Goal: Information Seeking & Learning: Learn about a topic

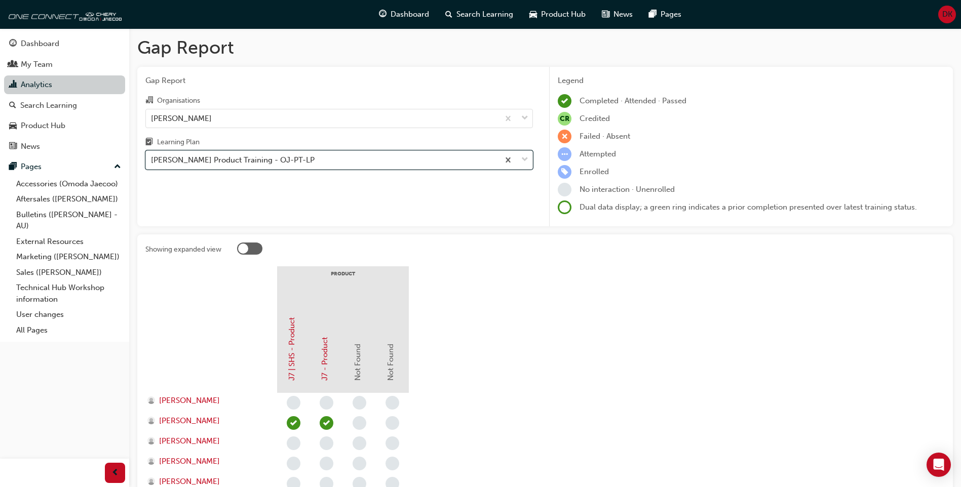
click at [65, 89] on link "Analytics" at bounding box center [64, 85] width 121 height 19
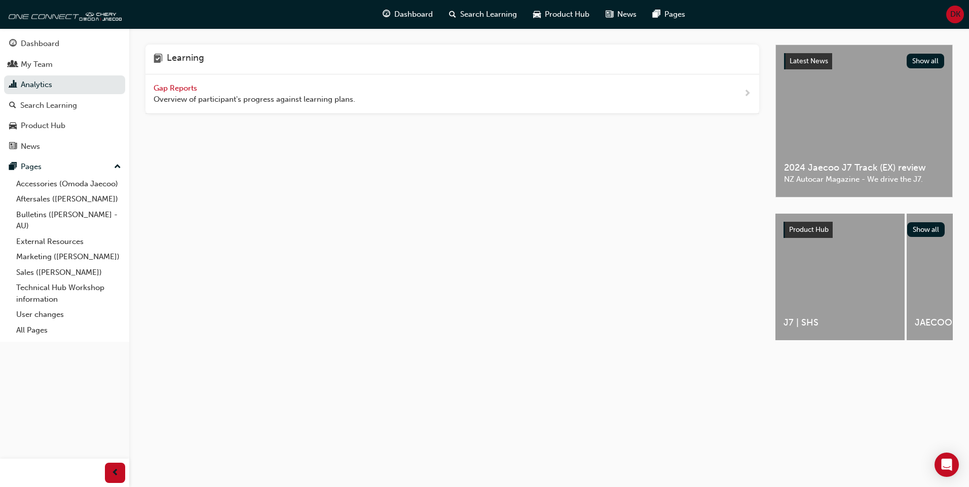
click at [180, 86] on span "Gap Reports" at bounding box center [177, 88] width 46 height 9
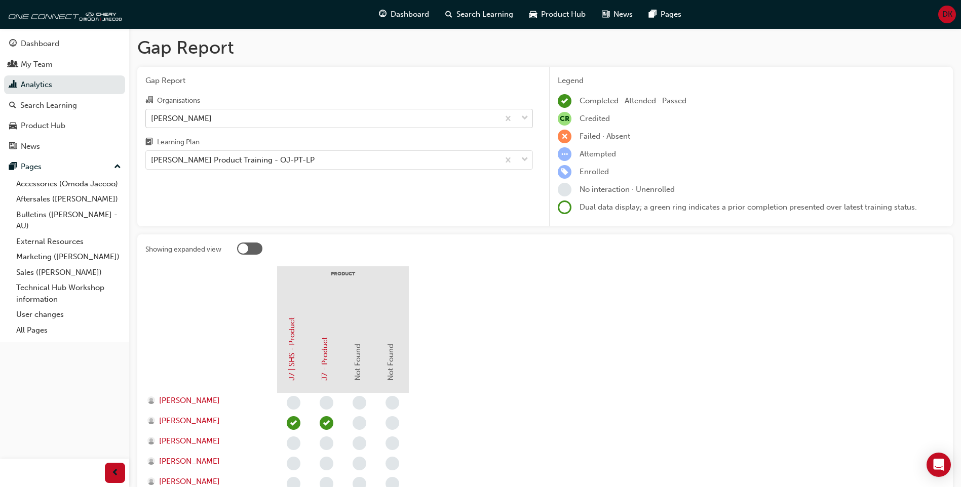
click at [289, 117] on div "[PERSON_NAME]" at bounding box center [322, 118] width 353 height 18
click at [152, 117] on input "Organisations [PERSON_NAME]" at bounding box center [151, 118] width 1 height 9
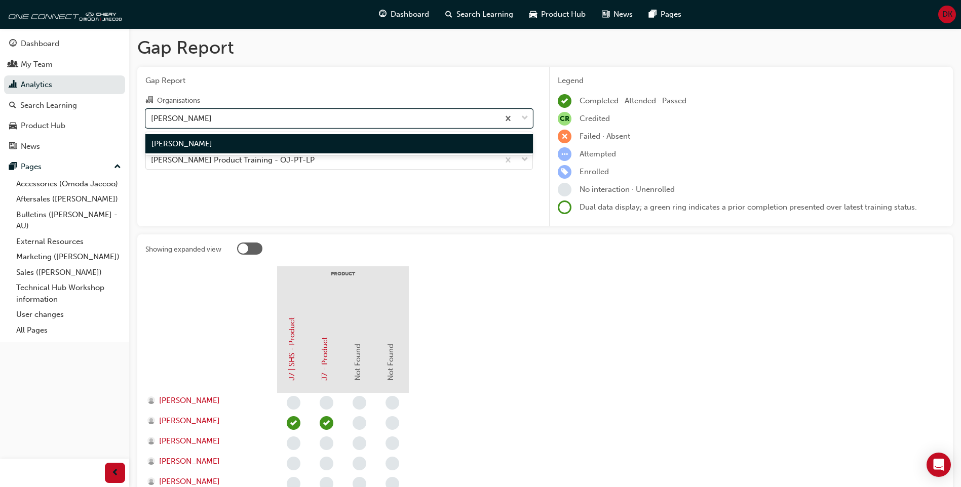
click at [286, 142] on div "[PERSON_NAME]" at bounding box center [339, 144] width 388 height 20
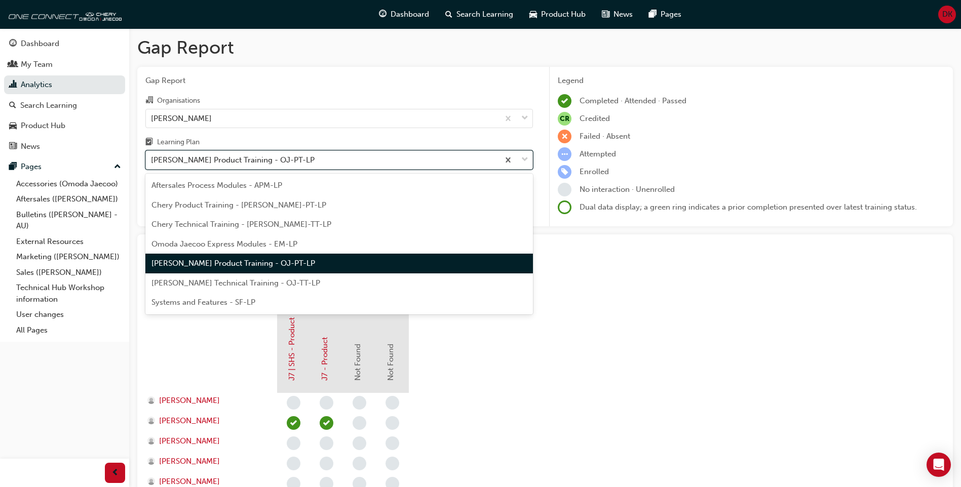
click at [293, 160] on div "[PERSON_NAME] Product Training - OJ-PT-LP" at bounding box center [233, 161] width 164 height 12
click at [152, 160] on input "Learning Plan option [PERSON_NAME] Product Training - OJ-PT-LP focused, 5 of 7.…" at bounding box center [151, 160] width 1 height 9
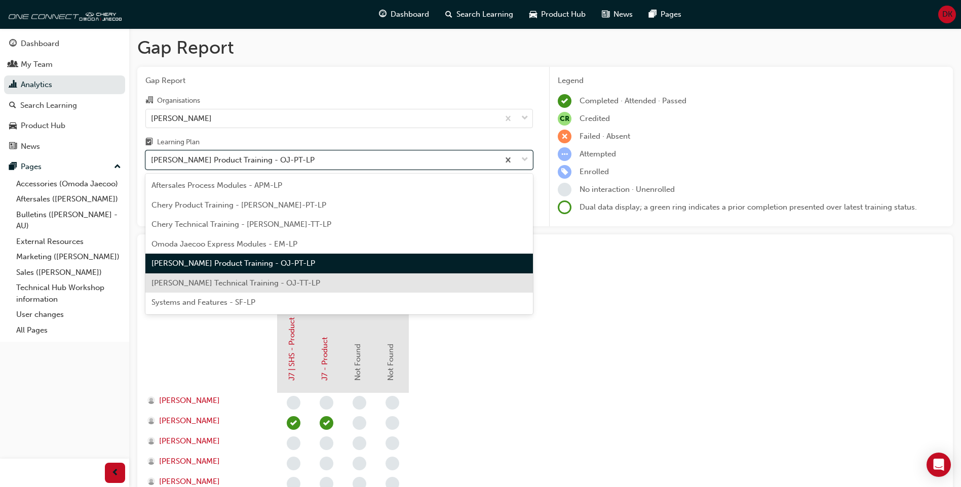
click at [296, 280] on span "[PERSON_NAME] Technical Training - OJ-TT-LP" at bounding box center [236, 283] width 169 height 9
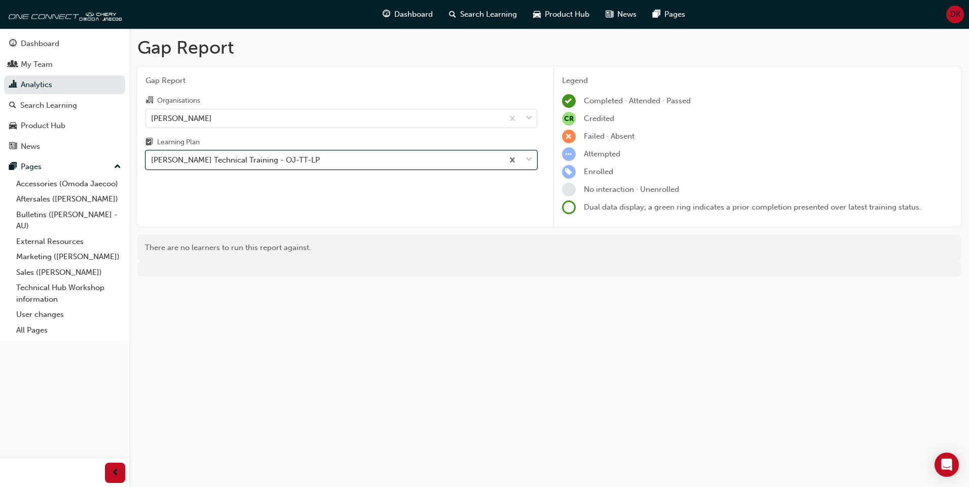
click at [362, 154] on div "[PERSON_NAME] Technical Training - OJ-TT-LP" at bounding box center [324, 161] width 357 height 18
click at [152, 156] on input "Learning Plan option Omoda Jaecoo Technical Training - OJ-TT-LP, selected. 0 re…" at bounding box center [151, 160] width 1 height 9
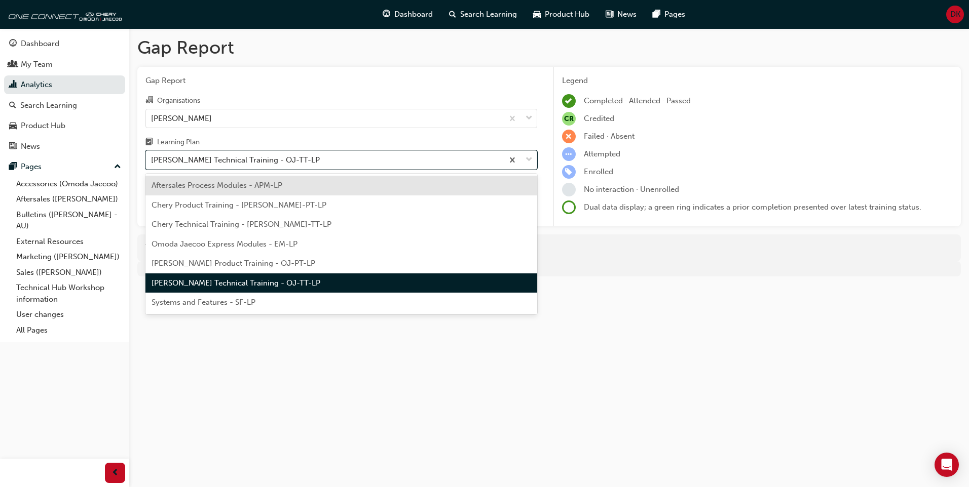
click at [339, 185] on div "Aftersales Process Modules - APM-LP" at bounding box center [341, 186] width 392 height 20
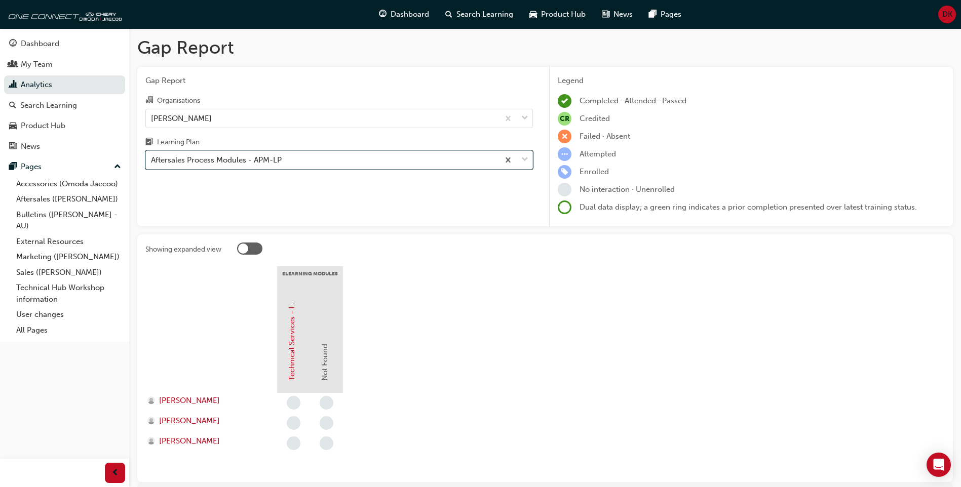
click at [309, 163] on div "Aftersales Process Modules - APM-LP" at bounding box center [322, 161] width 353 height 18
click at [152, 163] on input "Learning Plan option Aftersales Process Modules - APM-LP, selected. 0 results a…" at bounding box center [151, 160] width 1 height 9
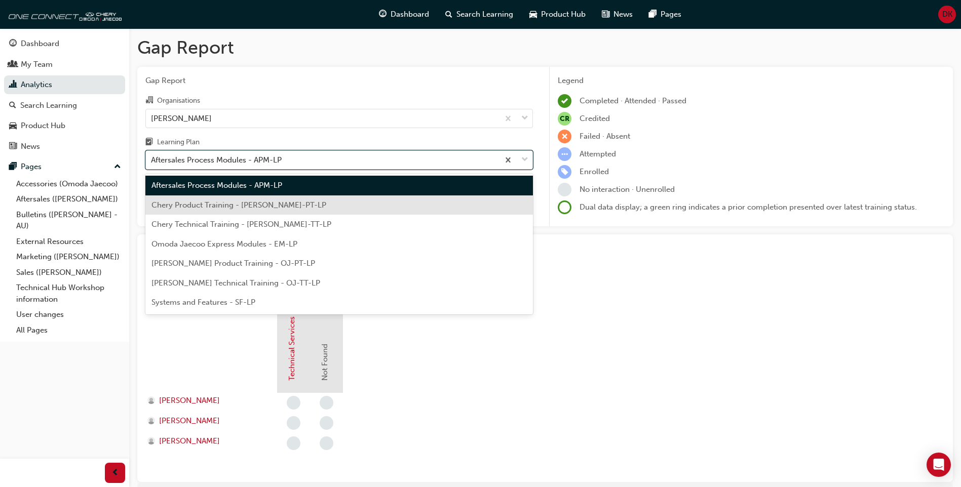
click at [291, 208] on div "Chery Product Training - [PERSON_NAME]-PT-LP" at bounding box center [339, 206] width 388 height 20
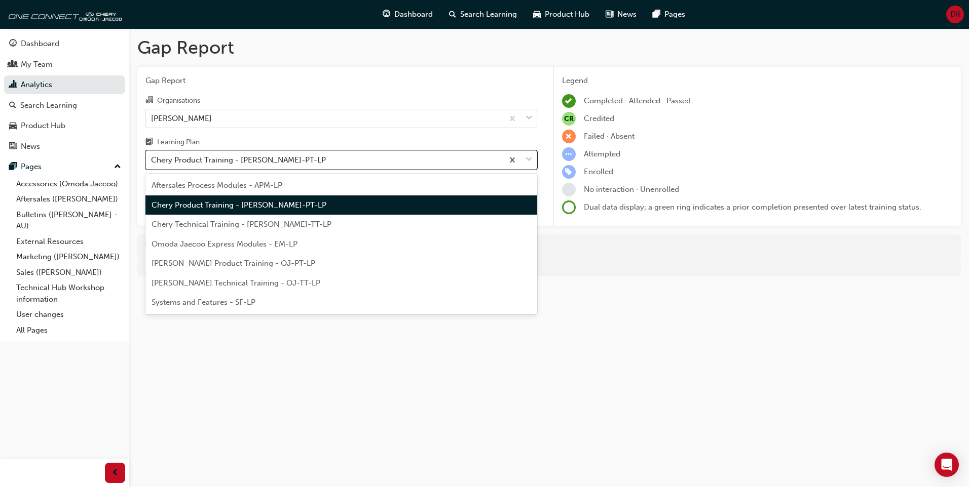
click at [291, 164] on div "Chery Product Training - [PERSON_NAME]-PT-LP" at bounding box center [324, 161] width 357 height 18
click at [152, 164] on input "Learning Plan option Chery Product Training - [PERSON_NAME]-PT-LP, selected. op…" at bounding box center [151, 160] width 1 height 9
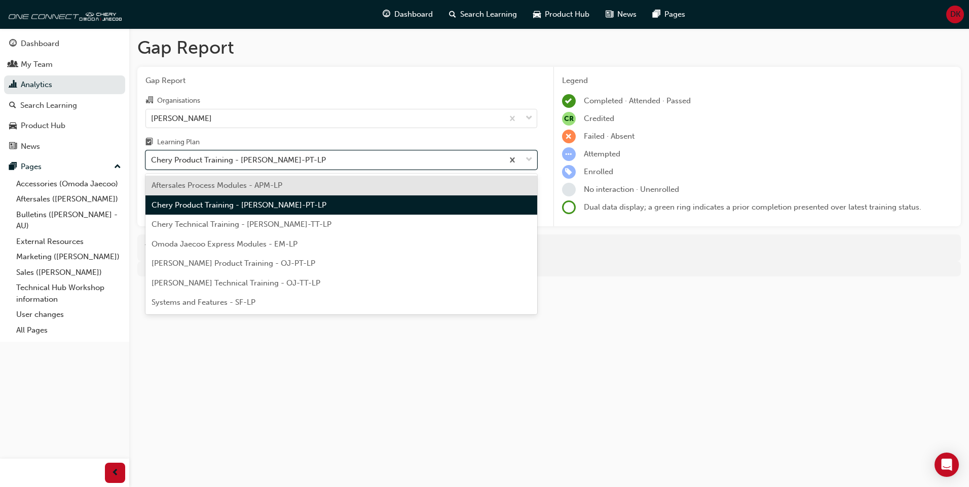
click at [280, 247] on span "Omoda Jaecoo Express Modules - EM-LP" at bounding box center [225, 244] width 146 height 9
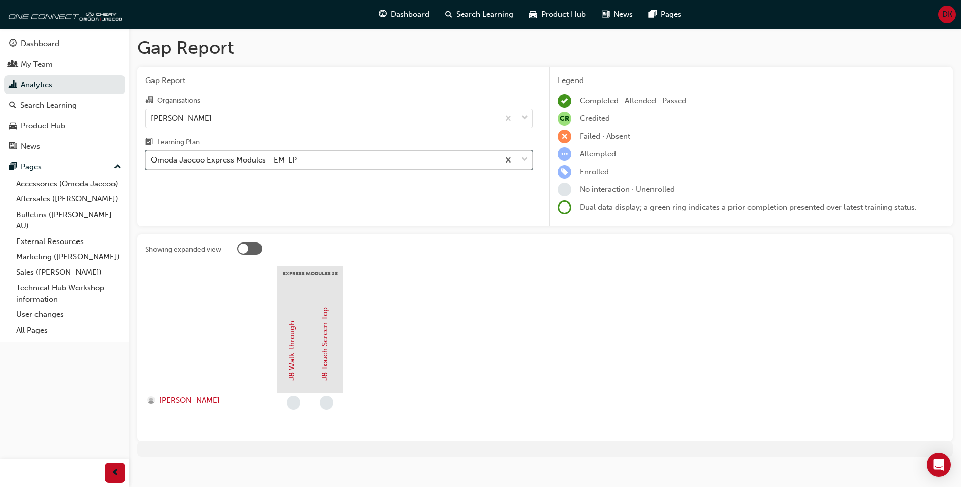
click at [331, 162] on div "Omoda Jaecoo Express Modules - EM-LP" at bounding box center [322, 161] width 353 height 18
click at [152, 162] on input "Learning Plan option Omoda Jaecoo Express Modules - EM-LP, selected. 0 results …" at bounding box center [151, 160] width 1 height 9
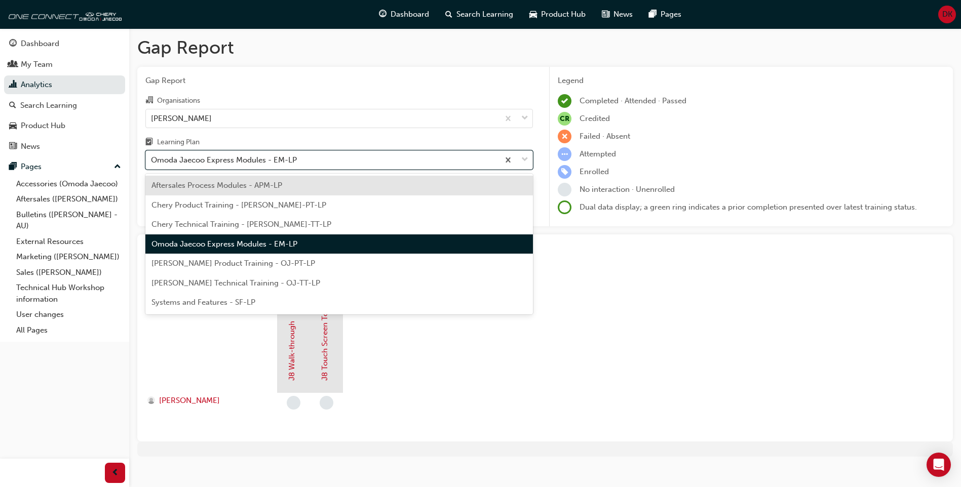
click at [307, 262] on span "[PERSON_NAME] Product Training - OJ-PT-LP" at bounding box center [234, 263] width 164 height 9
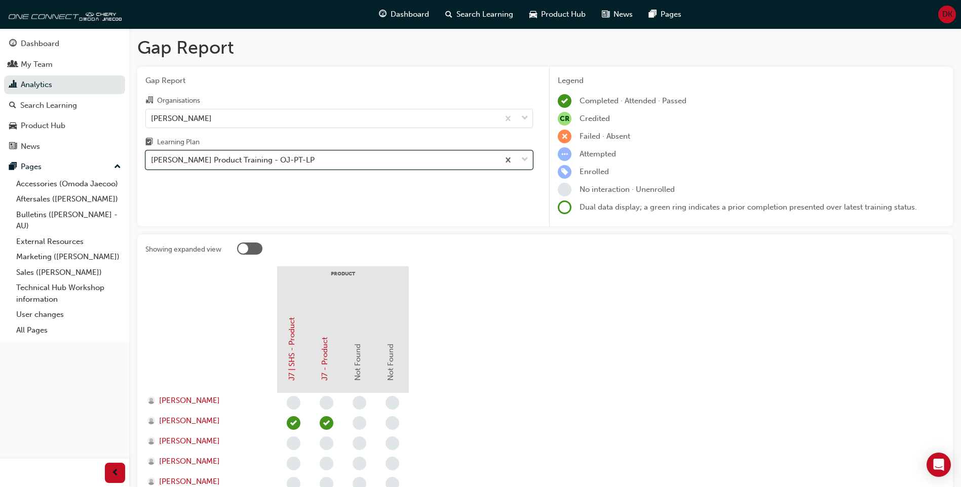
click at [240, 161] on div "[PERSON_NAME] Product Training - OJ-PT-LP" at bounding box center [233, 161] width 164 height 12
click at [152, 161] on input "Learning Plan option [PERSON_NAME] Product Training - OJ-PT-LP, selected. 0 res…" at bounding box center [151, 160] width 1 height 9
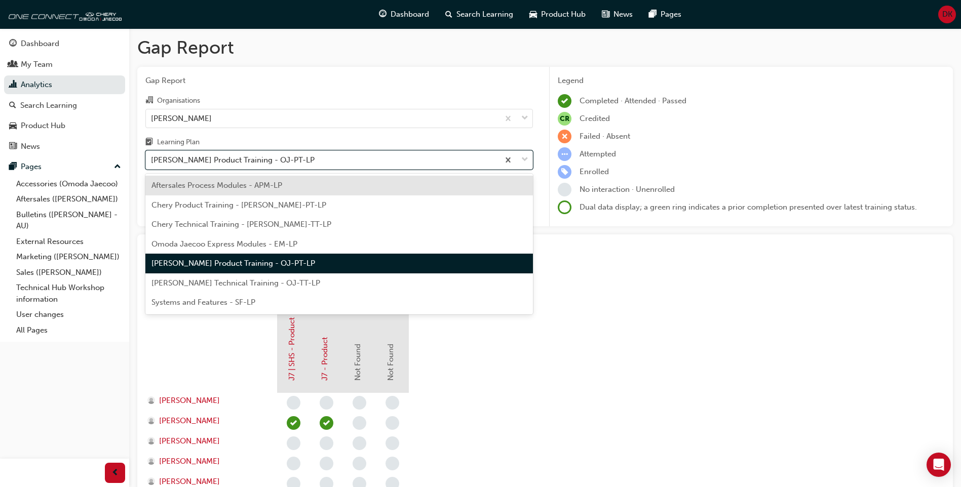
click at [234, 282] on span "[PERSON_NAME] Technical Training - OJ-TT-LP" at bounding box center [236, 283] width 169 height 9
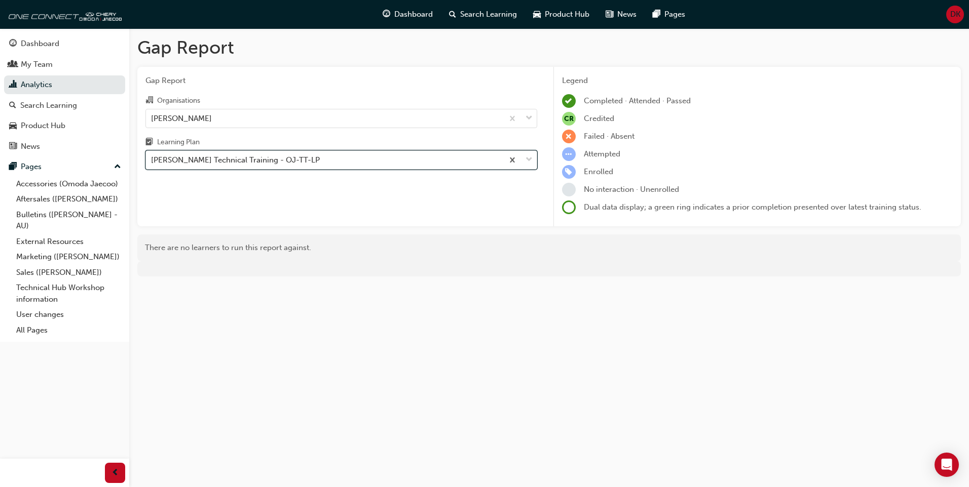
click at [282, 150] on div "[PERSON_NAME] Technical Training - OJ-TT-LP" at bounding box center [341, 159] width 392 height 19
click at [152, 156] on input "Learning Plan option Omoda Jaecoo Technical Training - OJ-TT-LP, selected. 0 re…" at bounding box center [151, 160] width 1 height 9
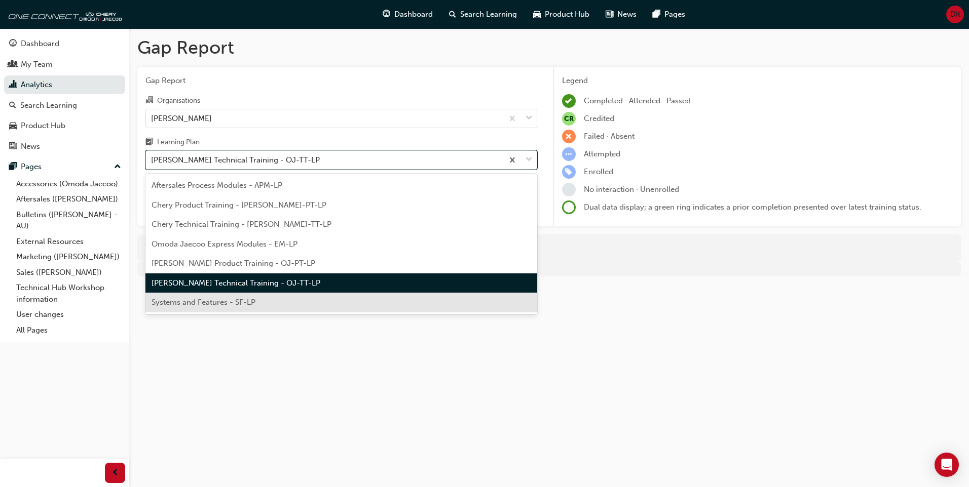
click at [242, 300] on span "Systems and Features - SF-LP" at bounding box center [204, 302] width 104 height 9
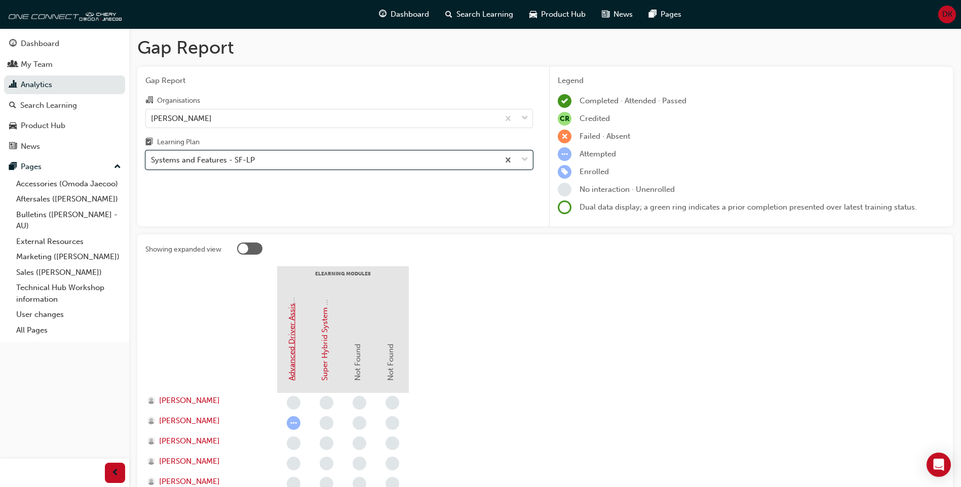
click at [293, 361] on link "Advanced Driver Assist Systems (ADAS) - [PERSON_NAME]" at bounding box center [291, 278] width 9 height 205
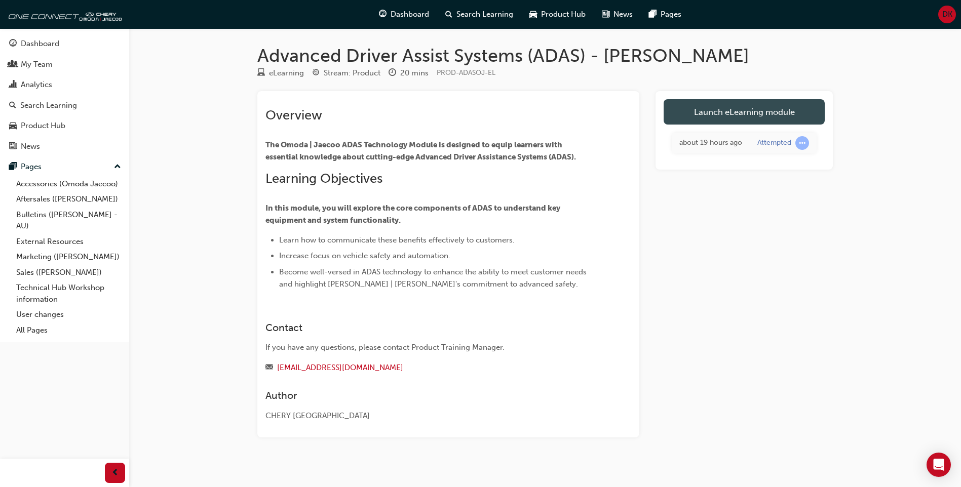
click at [779, 108] on link "Launch eLearning module" at bounding box center [744, 111] width 161 height 25
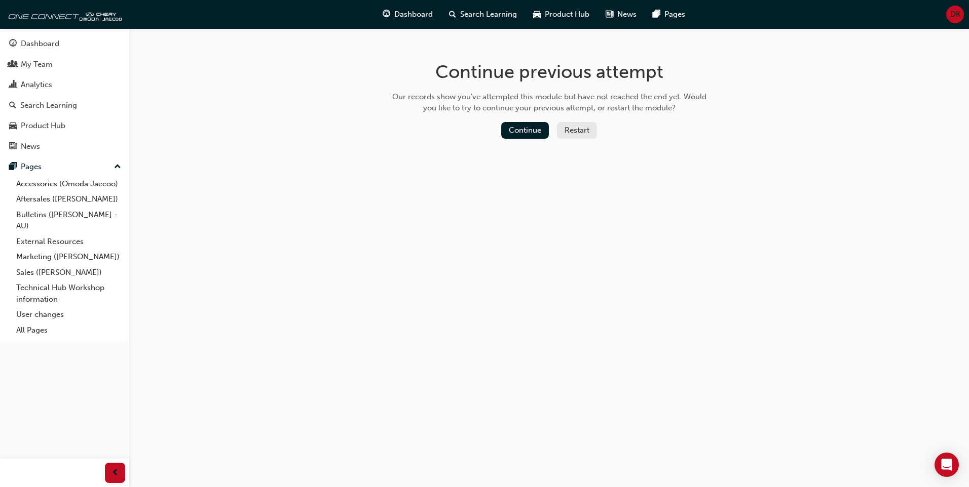
click at [573, 129] on button "Restart" at bounding box center [577, 130] width 40 height 17
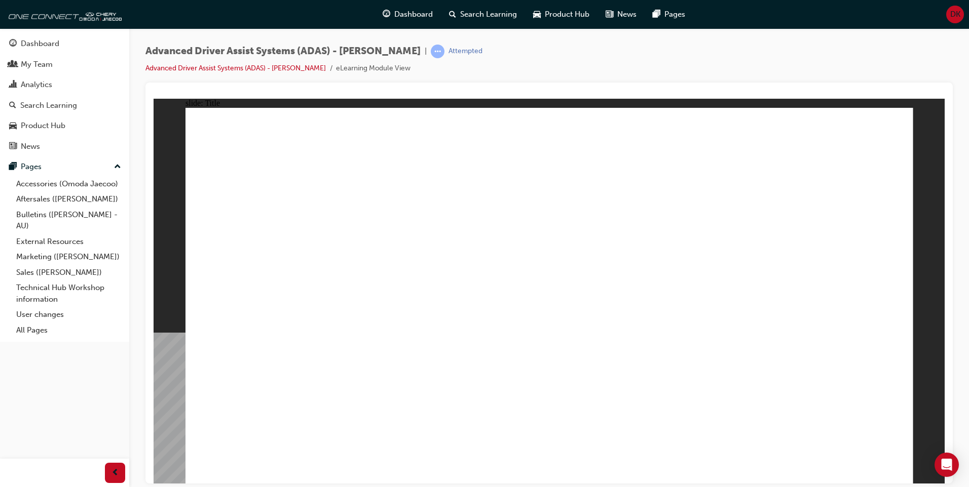
drag, startPoint x: 887, startPoint y: 459, endPoint x: 890, endPoint y: 466, distance: 7.1
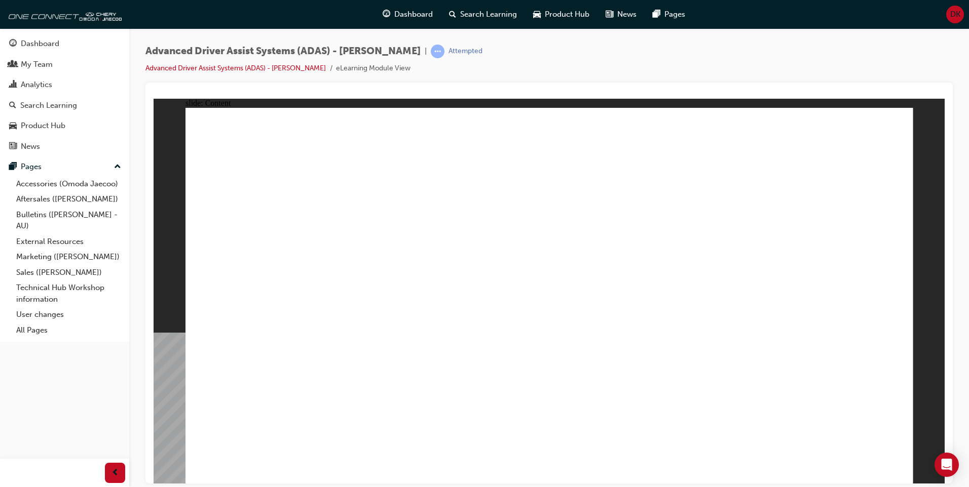
drag, startPoint x: 899, startPoint y: 467, endPoint x: 884, endPoint y: 468, distance: 15.2
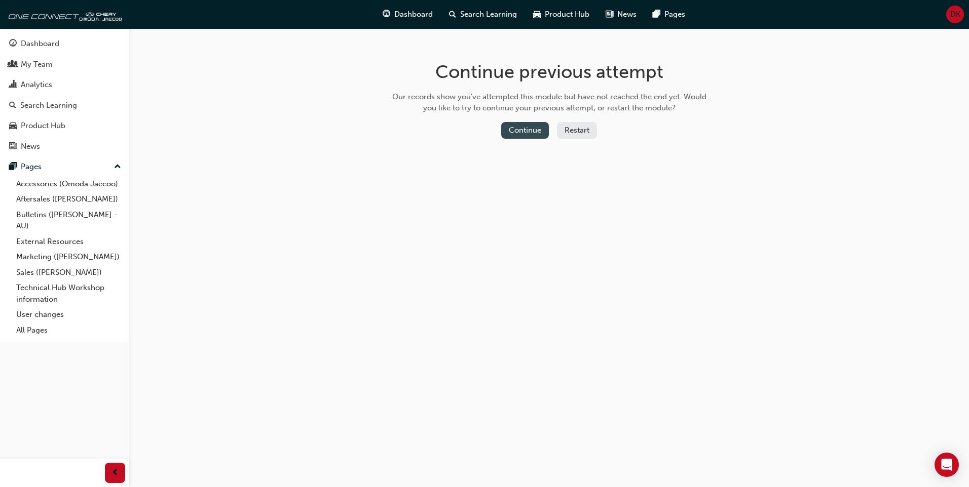
click at [517, 126] on button "Continue" at bounding box center [525, 130] width 48 height 17
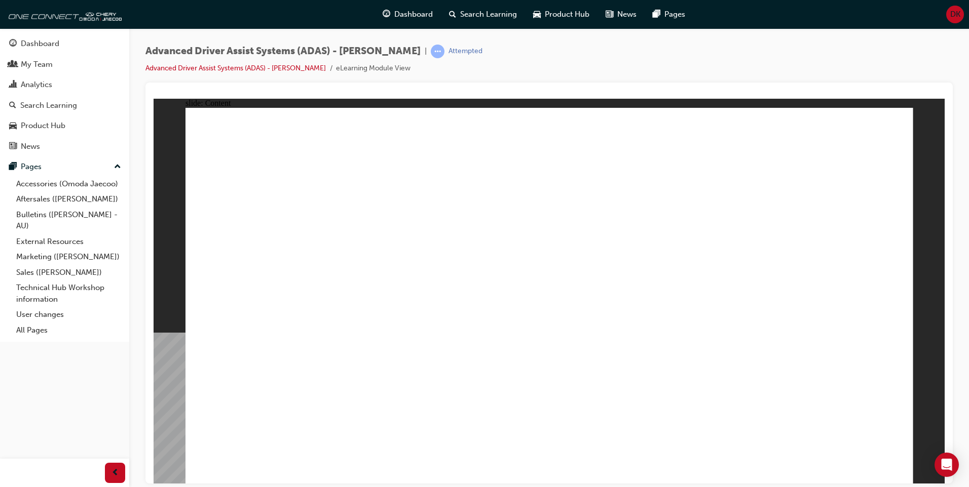
drag, startPoint x: 861, startPoint y: 430, endPoint x: 855, endPoint y: 412, distance: 18.7
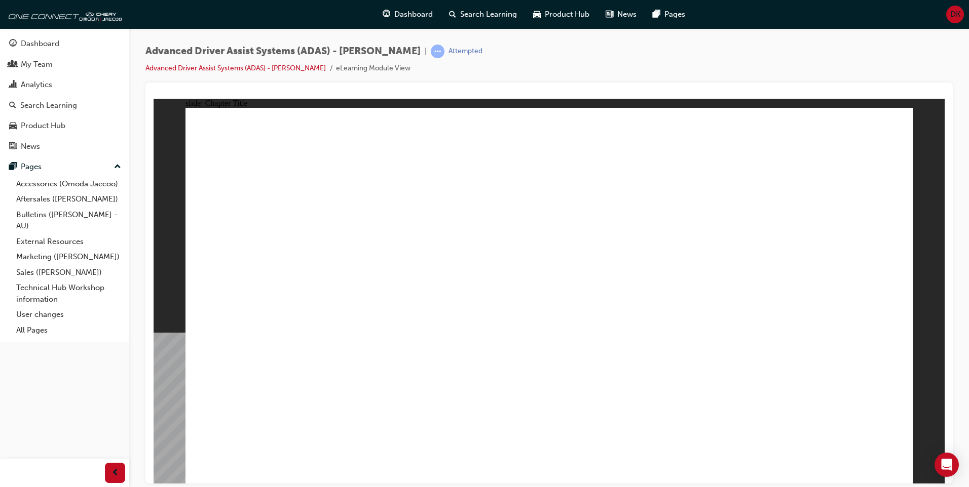
drag, startPoint x: 424, startPoint y: 406, endPoint x: 731, endPoint y: 258, distance: 341.3
drag, startPoint x: 562, startPoint y: 407, endPoint x: 803, endPoint y: 205, distance: 314.7
drag, startPoint x: 663, startPoint y: 410, endPoint x: 824, endPoint y: 220, distance: 248.8
drag, startPoint x: 443, startPoint y: 311, endPoint x: 552, endPoint y: 213, distance: 146.4
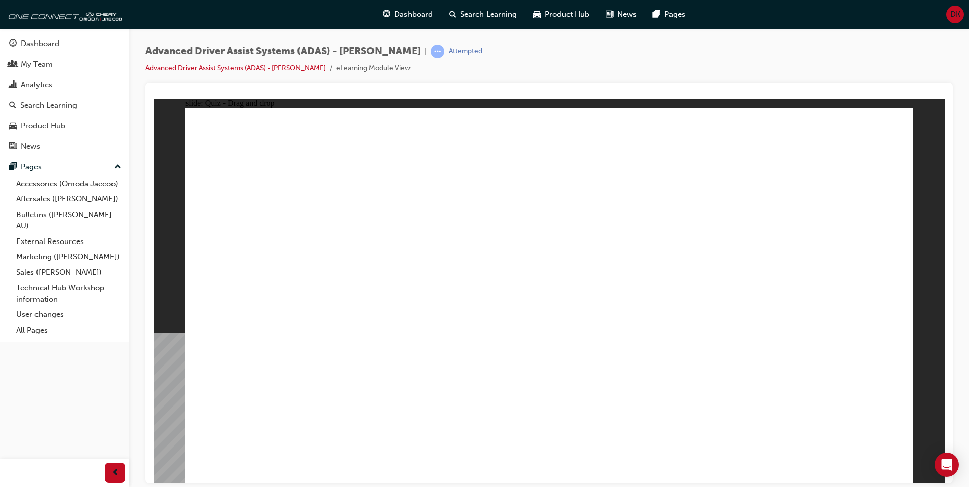
drag, startPoint x: 619, startPoint y: 173, endPoint x: 615, endPoint y: 179, distance: 7.3
checkbox input "true"
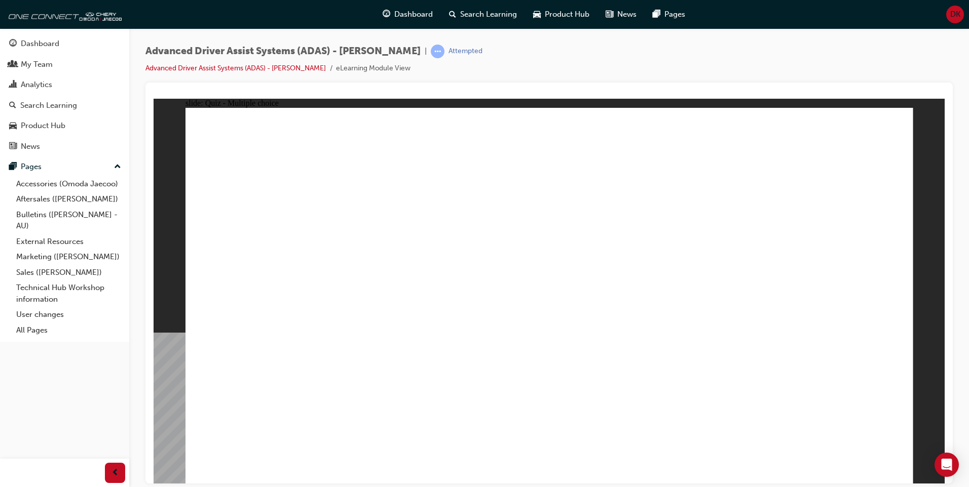
checkbox input "true"
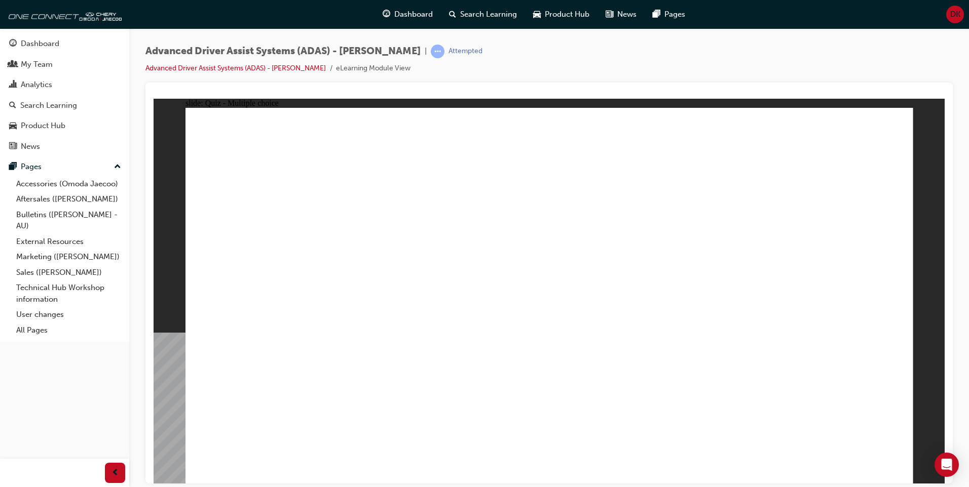
checkbox input "true"
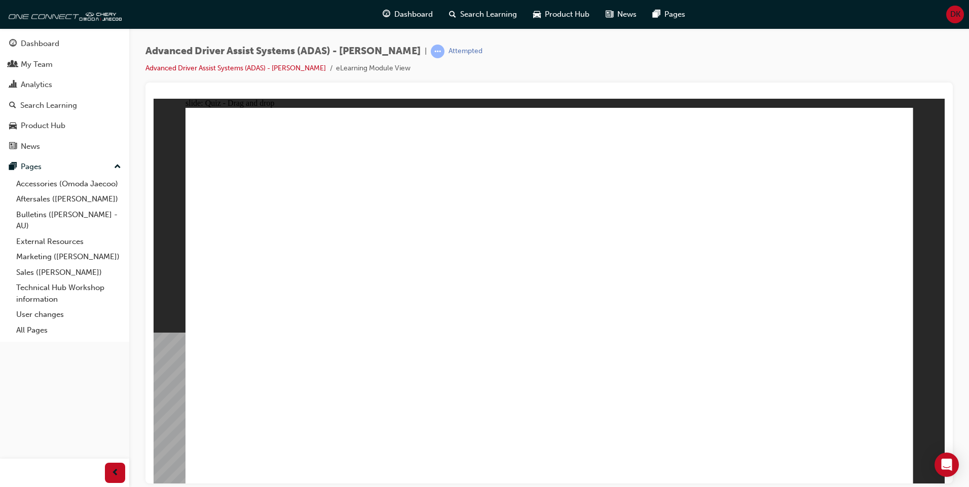
drag, startPoint x: 569, startPoint y: 146, endPoint x: 668, endPoint y: 379, distance: 252.4
drag, startPoint x: 625, startPoint y: 147, endPoint x: 254, endPoint y: 354, distance: 425.1
drag, startPoint x: 698, startPoint y: 140, endPoint x: 300, endPoint y: 346, distance: 447.2
drag, startPoint x: 549, startPoint y: 185, endPoint x: 613, endPoint y: 346, distance: 172.4
drag, startPoint x: 639, startPoint y: 178, endPoint x: 393, endPoint y: 346, distance: 297.7
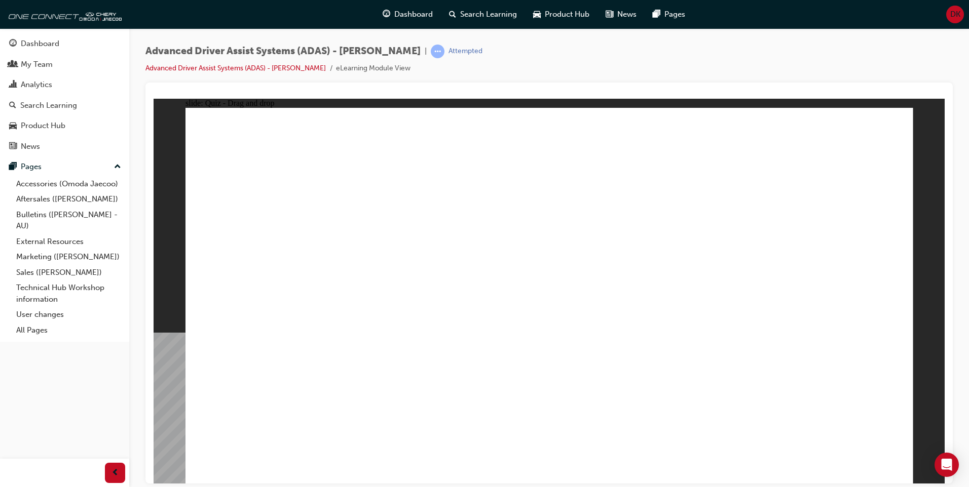
drag, startPoint x: 698, startPoint y: 178, endPoint x: 672, endPoint y: 355, distance: 179.2
drag, startPoint x: 782, startPoint y: 178, endPoint x: 742, endPoint y: 340, distance: 166.4
drag, startPoint x: 769, startPoint y: 148, endPoint x: 426, endPoint y: 354, distance: 400.4
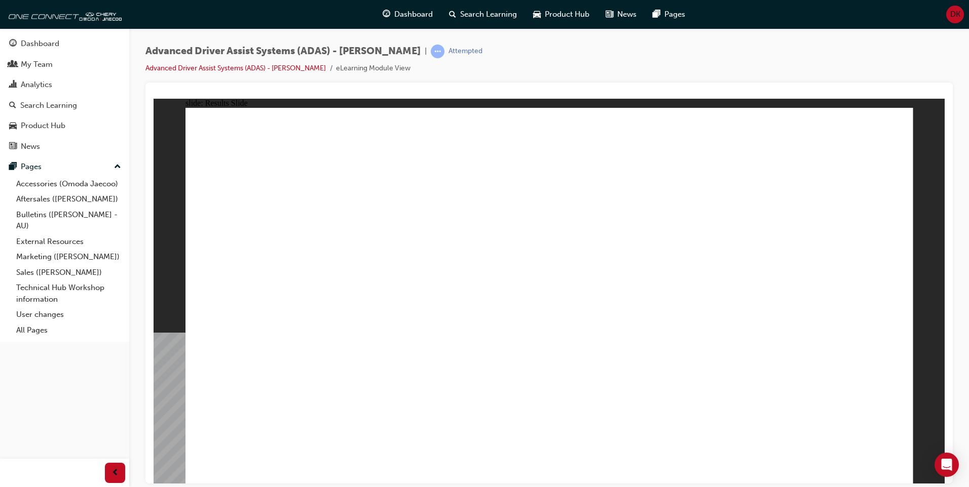
drag, startPoint x: 453, startPoint y: 400, endPoint x: 754, endPoint y: 209, distance: 356.5
drag, startPoint x: 578, startPoint y: 394, endPoint x: 853, endPoint y: 222, distance: 323.9
drag, startPoint x: 703, startPoint y: 394, endPoint x: 789, endPoint y: 176, distance: 234.8
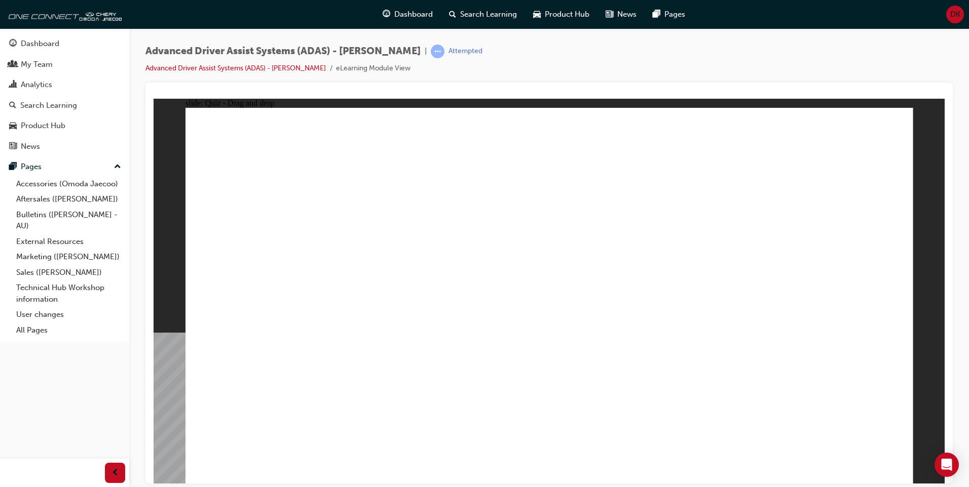
drag, startPoint x: 339, startPoint y: 402, endPoint x: 564, endPoint y: 201, distance: 302.2
checkbox input "true"
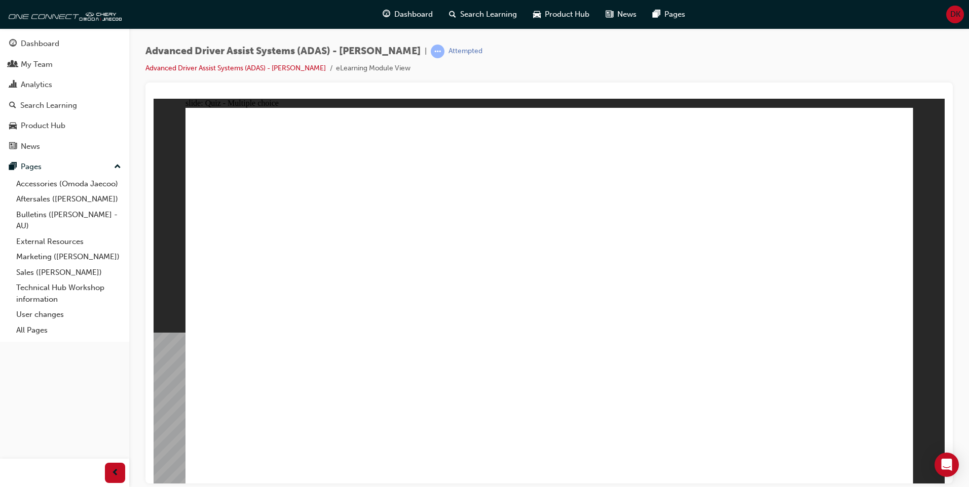
checkbox input "true"
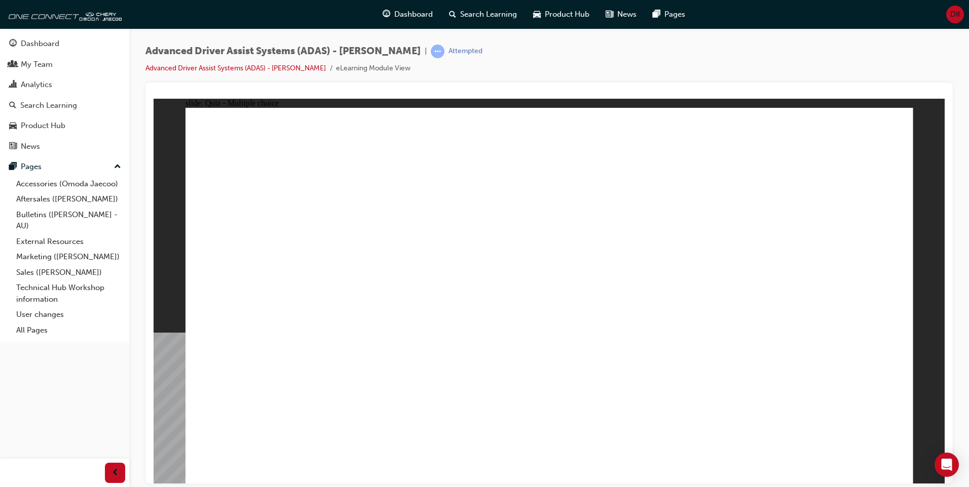
checkbox input "true"
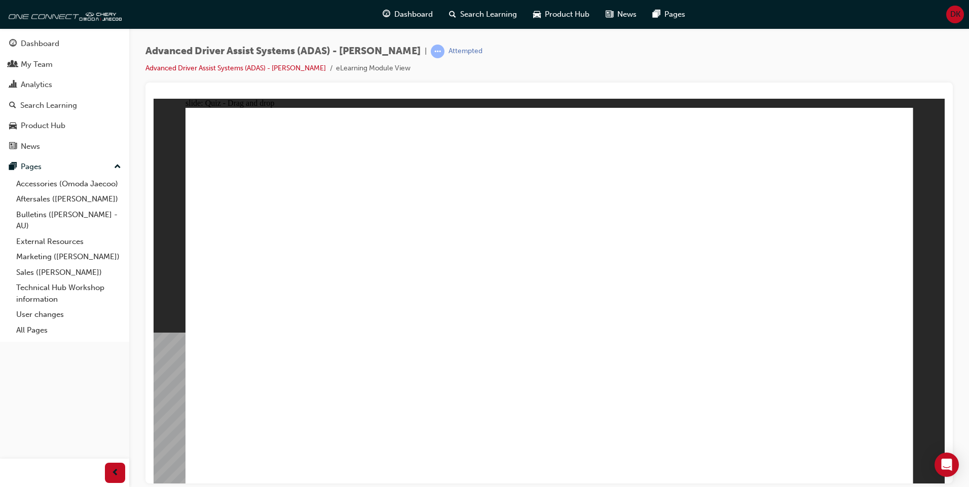
drag, startPoint x: 562, startPoint y: 147, endPoint x: 601, endPoint y: 367, distance: 223.3
drag, startPoint x: 626, startPoint y: 145, endPoint x: 259, endPoint y: 349, distance: 419.9
drag, startPoint x: 719, startPoint y: 152, endPoint x: 375, endPoint y: 341, distance: 392.6
drag, startPoint x: 796, startPoint y: 158, endPoint x: 815, endPoint y: 154, distance: 19.1
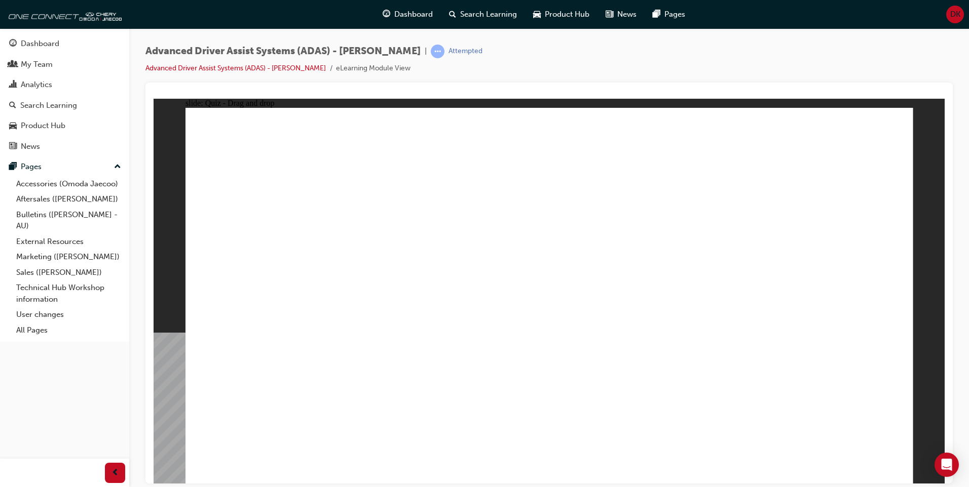
drag, startPoint x: 815, startPoint y: 149, endPoint x: 650, endPoint y: 355, distance: 264.2
drag, startPoint x: 265, startPoint y: 343, endPoint x: 697, endPoint y: 347, distance: 432.8
drag, startPoint x: 563, startPoint y: 182, endPoint x: 751, endPoint y: 338, distance: 244.0
drag, startPoint x: 647, startPoint y: 173, endPoint x: 302, endPoint y: 346, distance: 386.4
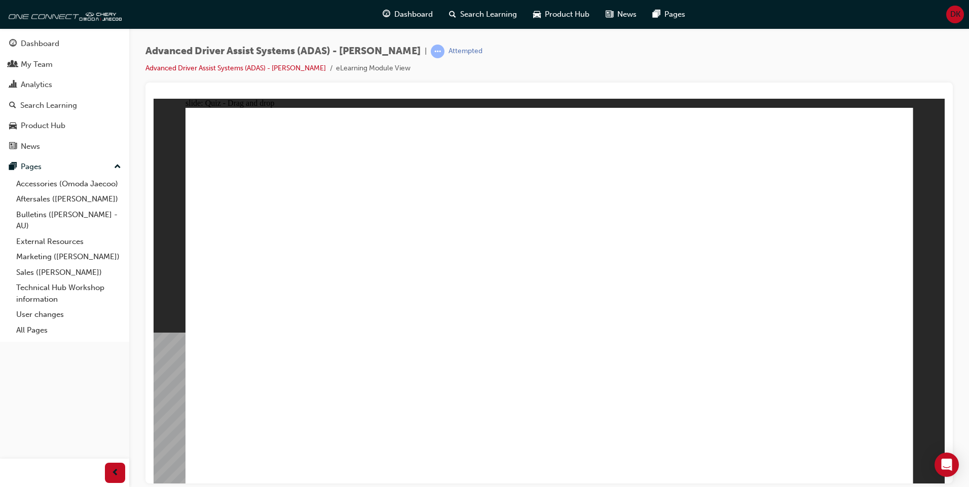
drag, startPoint x: 720, startPoint y: 178, endPoint x: 558, endPoint y: 368, distance: 250.2
drag, startPoint x: 802, startPoint y: 178, endPoint x: 635, endPoint y: 343, distance: 234.3
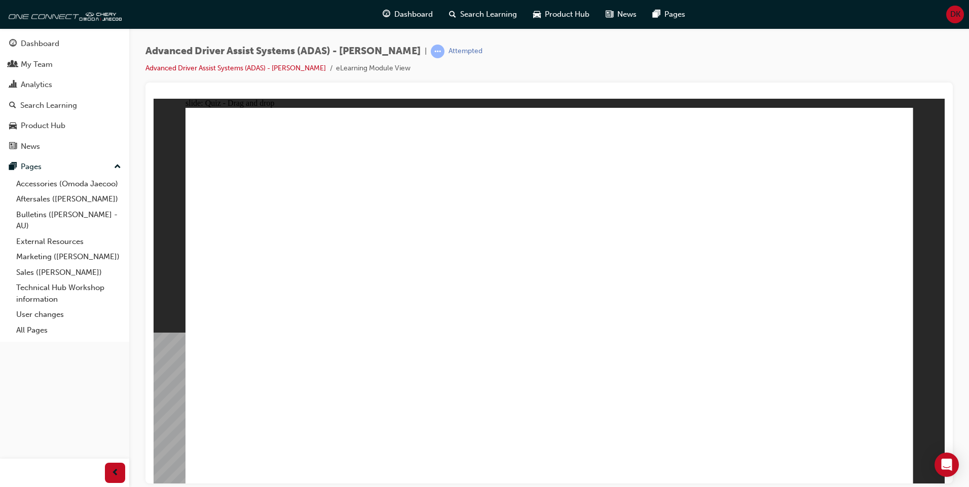
drag, startPoint x: 468, startPoint y: 407, endPoint x: 812, endPoint y: 179, distance: 412.8
drag, startPoint x: 581, startPoint y: 387, endPoint x: 819, endPoint y: 199, distance: 303.7
drag, startPoint x: 740, startPoint y: 307, endPoint x: 818, endPoint y: 204, distance: 129.1
drag, startPoint x: 315, startPoint y: 394, endPoint x: 563, endPoint y: 159, distance: 342.0
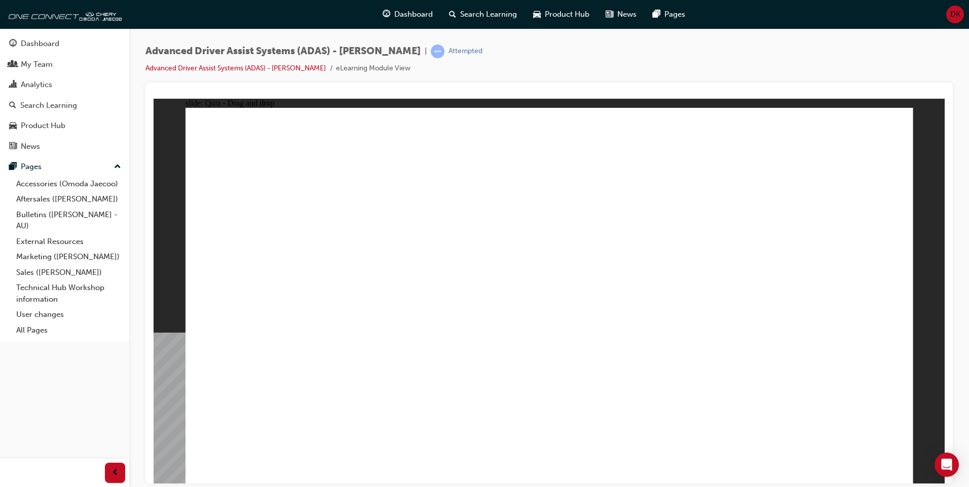
checkbox input "true"
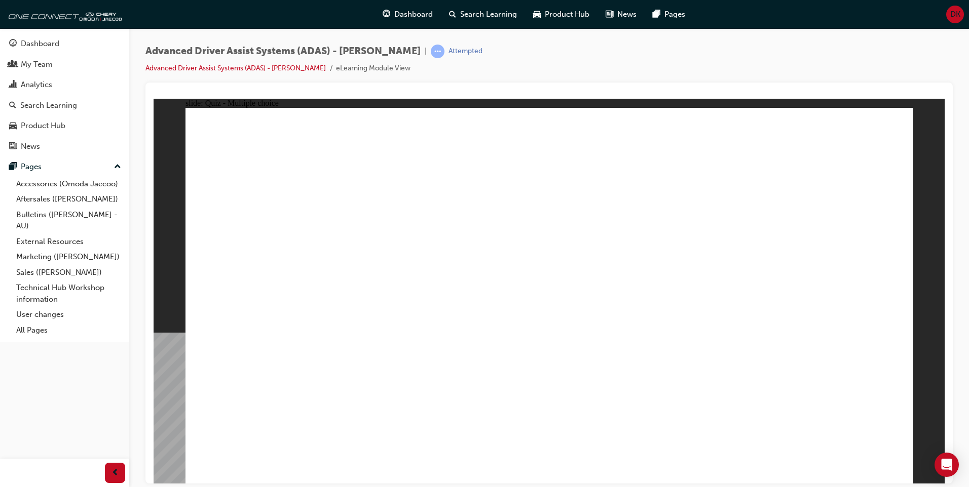
checkbox input "true"
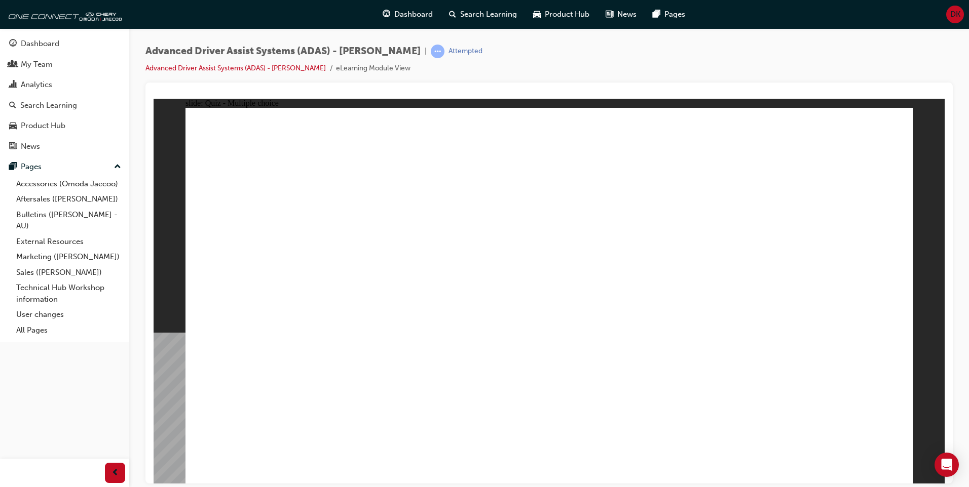
checkbox input "true"
drag, startPoint x: 554, startPoint y: 149, endPoint x: 569, endPoint y: 345, distance: 196.6
drag, startPoint x: 620, startPoint y: 149, endPoint x: 612, endPoint y: 353, distance: 203.4
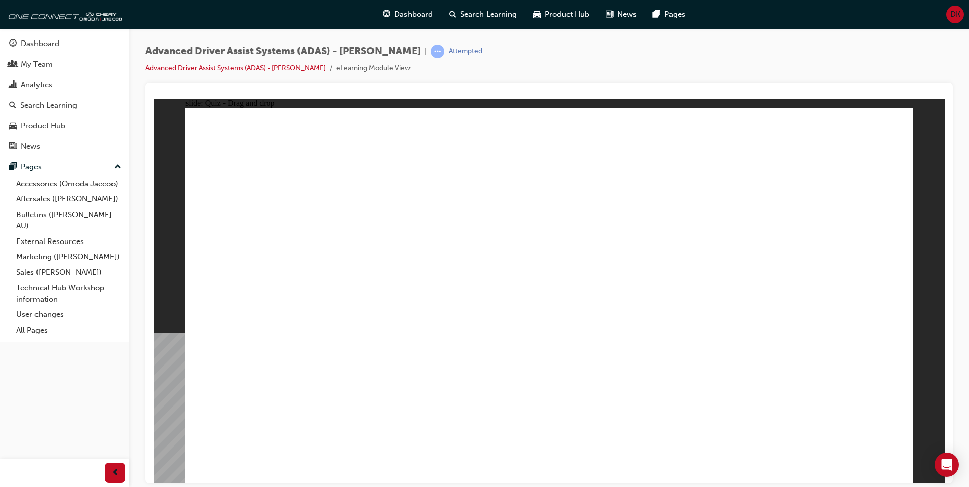
drag, startPoint x: 704, startPoint y: 143, endPoint x: 250, endPoint y: 341, distance: 494.9
drag, startPoint x: 799, startPoint y: 147, endPoint x: 383, endPoint y: 351, distance: 463.7
drag, startPoint x: 570, startPoint y: 172, endPoint x: 699, endPoint y: 344, distance: 215.4
drag, startPoint x: 629, startPoint y: 174, endPoint x: 385, endPoint y: 345, distance: 298.0
drag, startPoint x: 693, startPoint y: 177, endPoint x: 730, endPoint y: 337, distance: 164.8
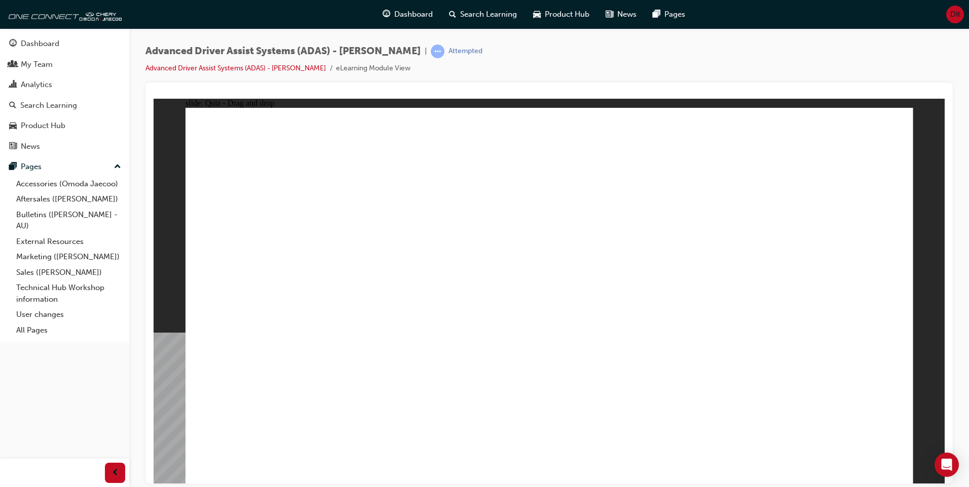
drag, startPoint x: 785, startPoint y: 170, endPoint x: 552, endPoint y: 343, distance: 290.6
drag, startPoint x: 425, startPoint y: 409, endPoint x: 770, endPoint y: 208, distance: 399.4
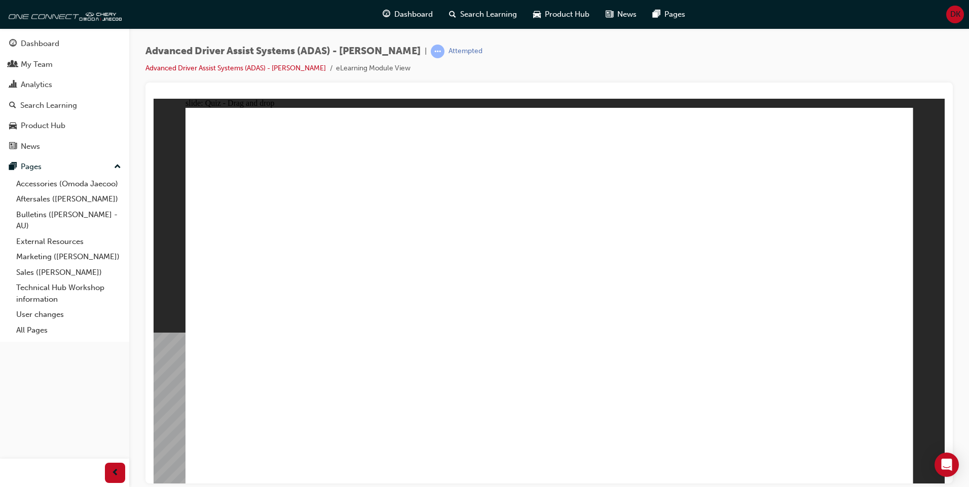
drag, startPoint x: 551, startPoint y: 400, endPoint x: 823, endPoint y: 183, distance: 348.7
drag, startPoint x: 711, startPoint y: 357, endPoint x: 765, endPoint y: 202, distance: 163.6
drag, startPoint x: 310, startPoint y: 403, endPoint x: 526, endPoint y: 166, distance: 321.0
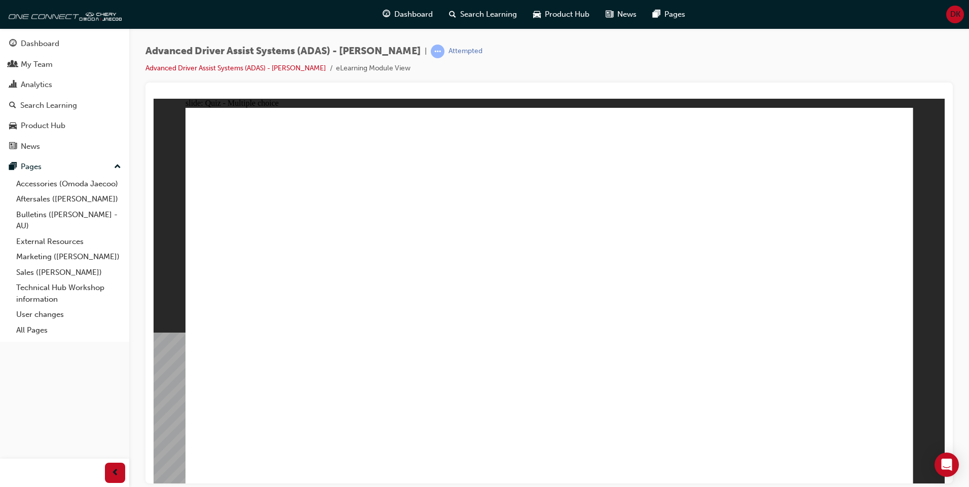
checkbox input "true"
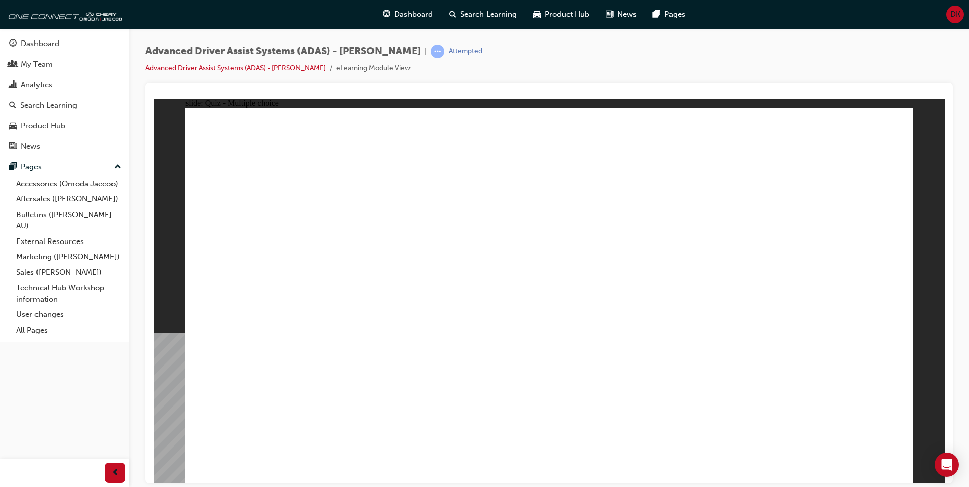
checkbox input "true"
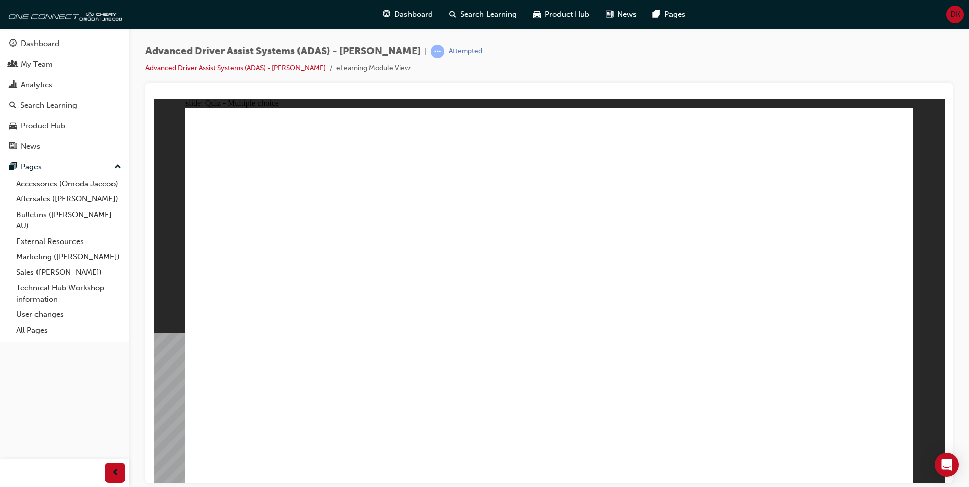
drag, startPoint x: 556, startPoint y: 140, endPoint x: 567, endPoint y: 331, distance: 190.9
drag, startPoint x: 628, startPoint y: 150, endPoint x: 604, endPoint y: 343, distance: 194.5
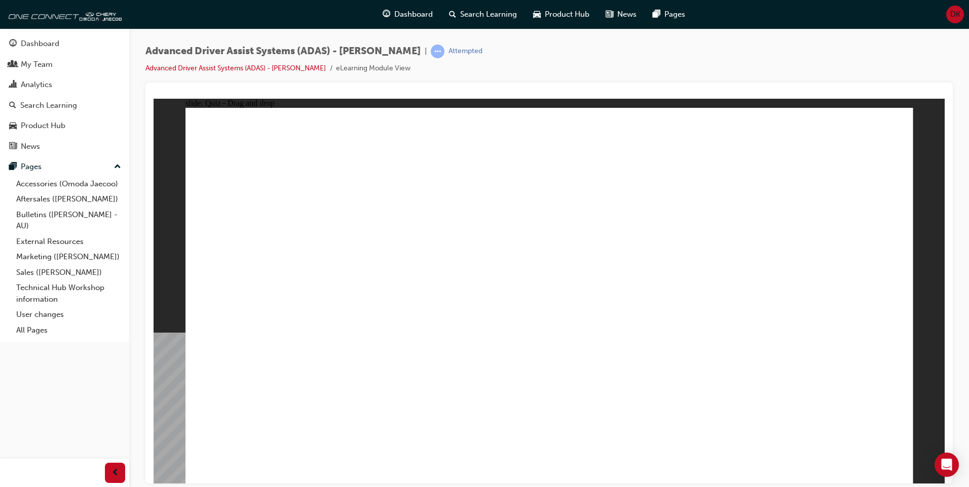
drag, startPoint x: 724, startPoint y: 144, endPoint x: 272, endPoint y: 343, distance: 493.3
drag, startPoint x: 812, startPoint y: 147, endPoint x: 433, endPoint y: 343, distance: 426.3
drag, startPoint x: 567, startPoint y: 178, endPoint x: 689, endPoint y: 331, distance: 196.2
drag, startPoint x: 643, startPoint y: 180, endPoint x: 406, endPoint y: 332, distance: 281.5
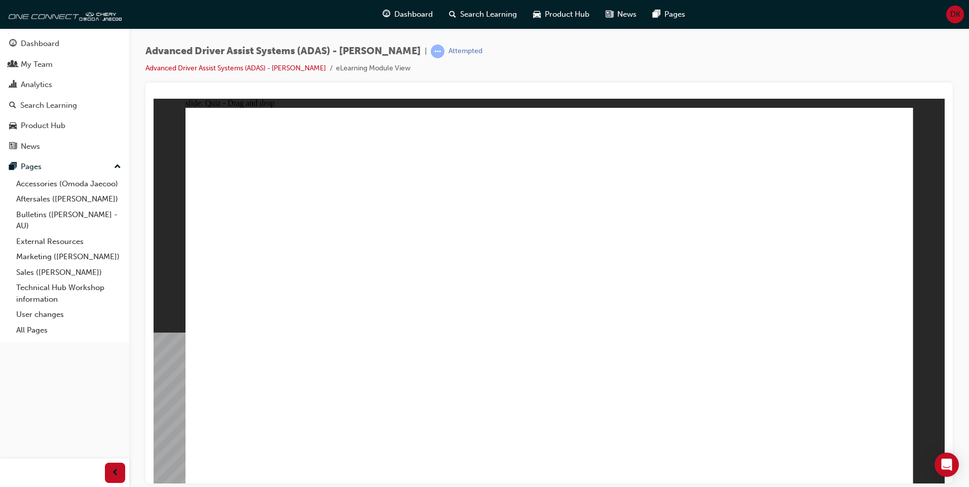
drag, startPoint x: 700, startPoint y: 176, endPoint x: 735, endPoint y: 346, distance: 173.8
drag, startPoint x: 806, startPoint y: 174, endPoint x: 613, endPoint y: 380, distance: 282.1
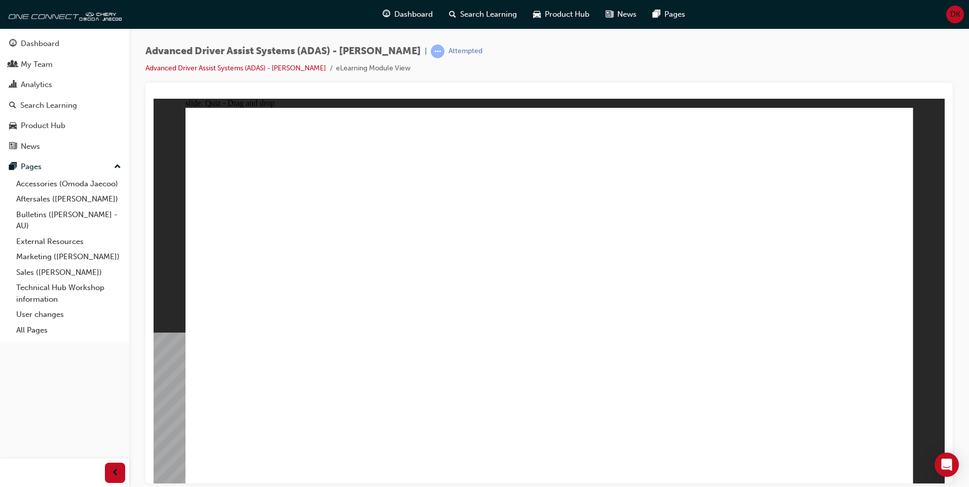
drag, startPoint x: 410, startPoint y: 407, endPoint x: 703, endPoint y: 224, distance: 345.3
drag, startPoint x: 578, startPoint y: 395, endPoint x: 743, endPoint y: 237, distance: 228.7
drag, startPoint x: 685, startPoint y: 402, endPoint x: 757, endPoint y: 179, distance: 234.4
drag, startPoint x: 332, startPoint y: 419, endPoint x: 464, endPoint y: 232, distance: 228.7
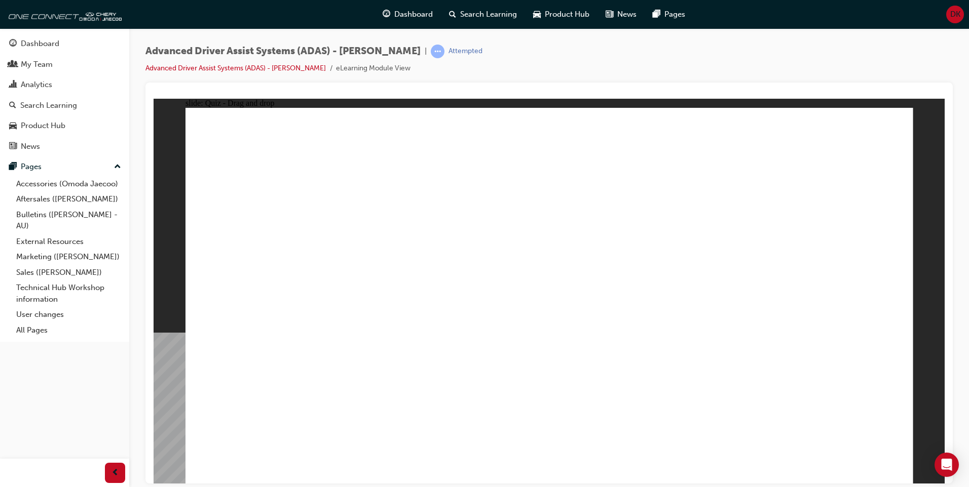
checkbox input "true"
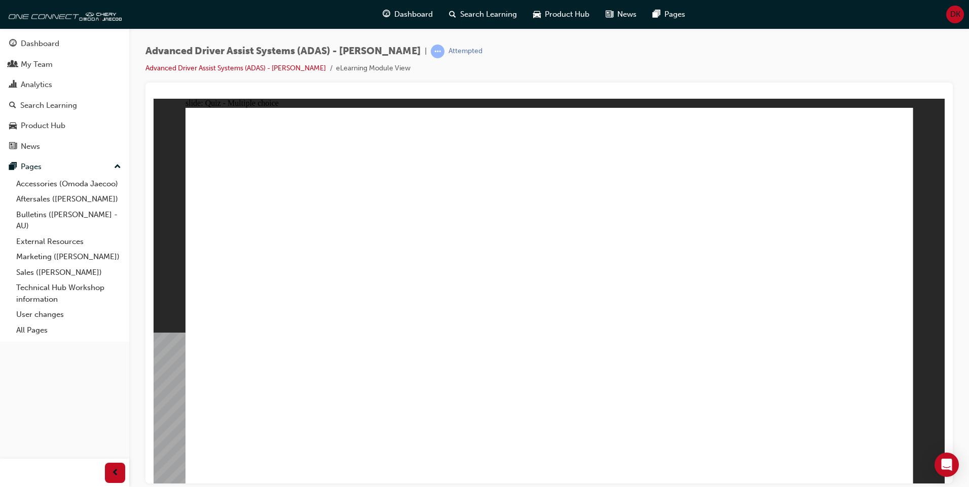
checkbox input "true"
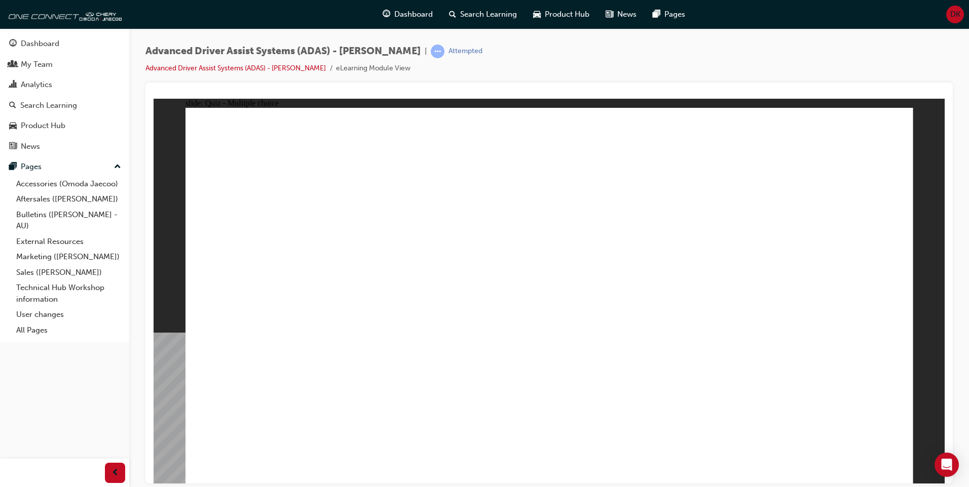
checkbox input "true"
drag, startPoint x: 570, startPoint y: 141, endPoint x: 574, endPoint y: 348, distance: 207.3
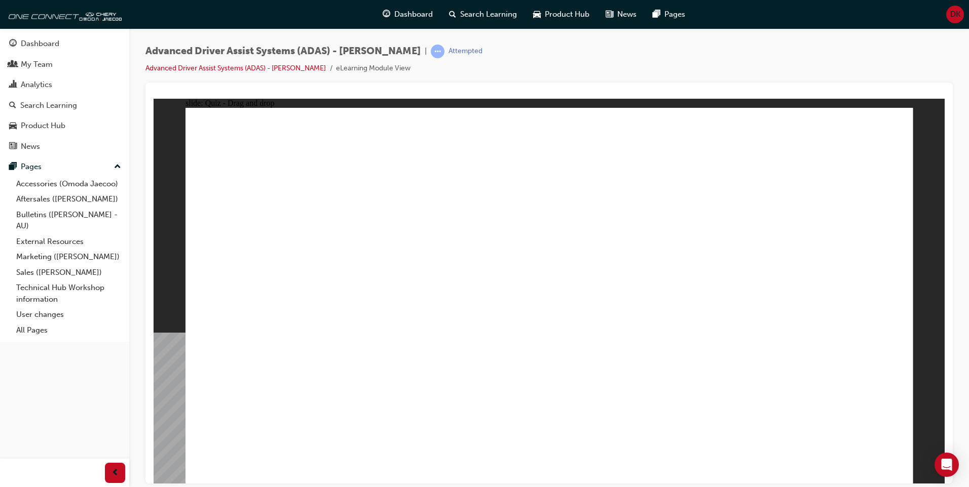
drag, startPoint x: 650, startPoint y: 141, endPoint x: 649, endPoint y: 344, distance: 202.7
drag, startPoint x: 709, startPoint y: 143, endPoint x: 288, endPoint y: 352, distance: 469.8
drag, startPoint x: 786, startPoint y: 147, endPoint x: 710, endPoint y: 349, distance: 215.1
drag, startPoint x: 571, startPoint y: 183, endPoint x: 766, endPoint y: 354, distance: 259.3
drag, startPoint x: 637, startPoint y: 177, endPoint x: 362, endPoint y: 340, distance: 319.4
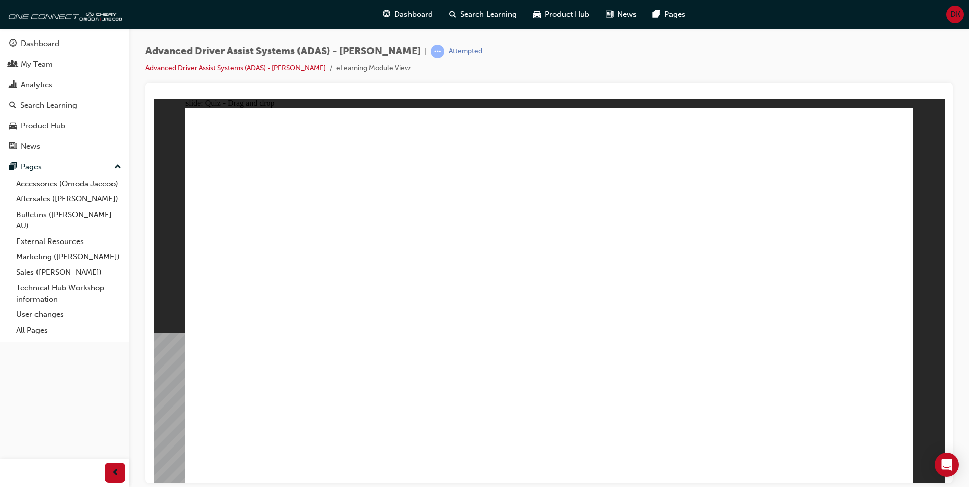
drag, startPoint x: 725, startPoint y: 172, endPoint x: 564, endPoint y: 357, distance: 245.0
drag, startPoint x: 802, startPoint y: 175, endPoint x: 643, endPoint y: 348, distance: 234.9
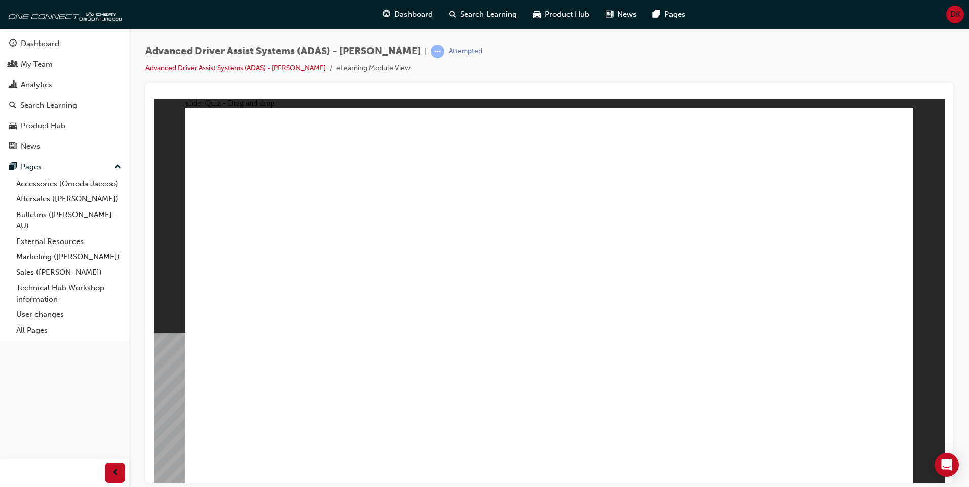
drag, startPoint x: 706, startPoint y: 300, endPoint x: 787, endPoint y: 196, distance: 132.5
drag, startPoint x: 624, startPoint y: 357, endPoint x: 810, endPoint y: 190, distance: 249.4
drag, startPoint x: 449, startPoint y: 399, endPoint x: 857, endPoint y: 229, distance: 441.6
drag, startPoint x: 284, startPoint y: 401, endPoint x: 575, endPoint y: 172, distance: 369.5
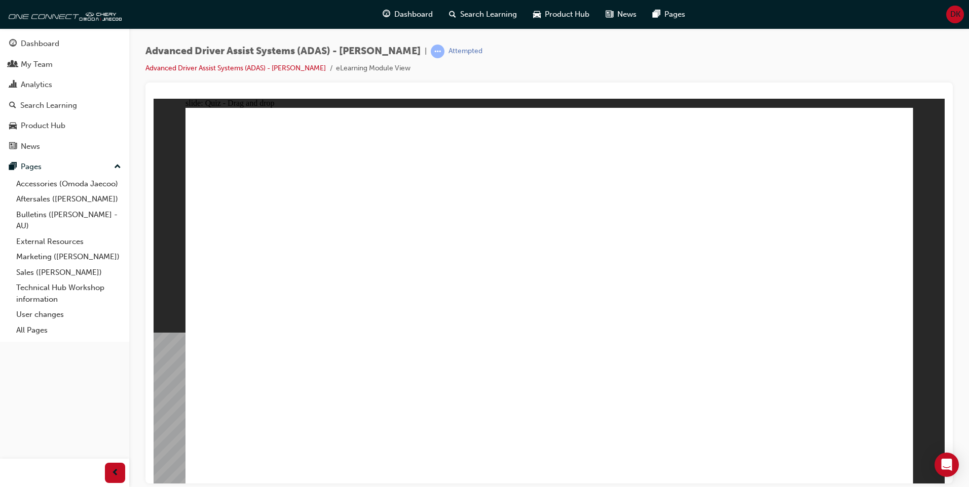
checkbox input "true"
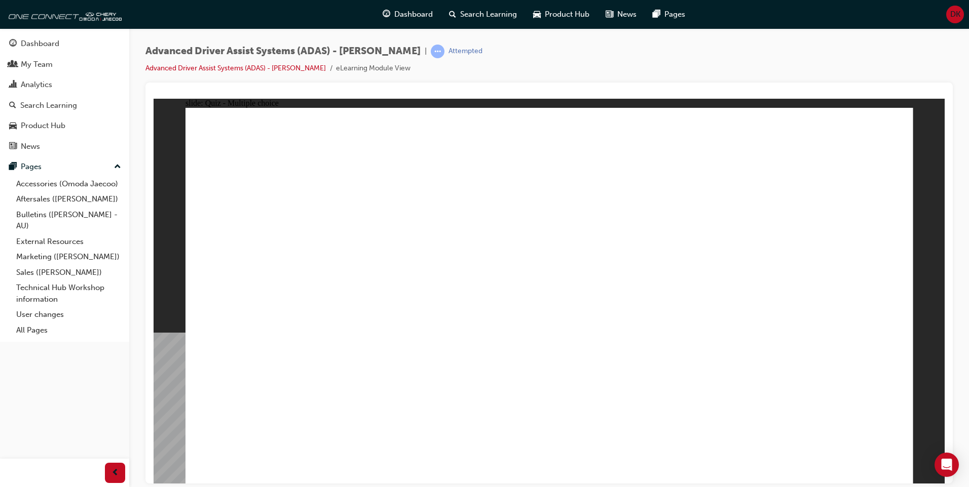
checkbox input "true"
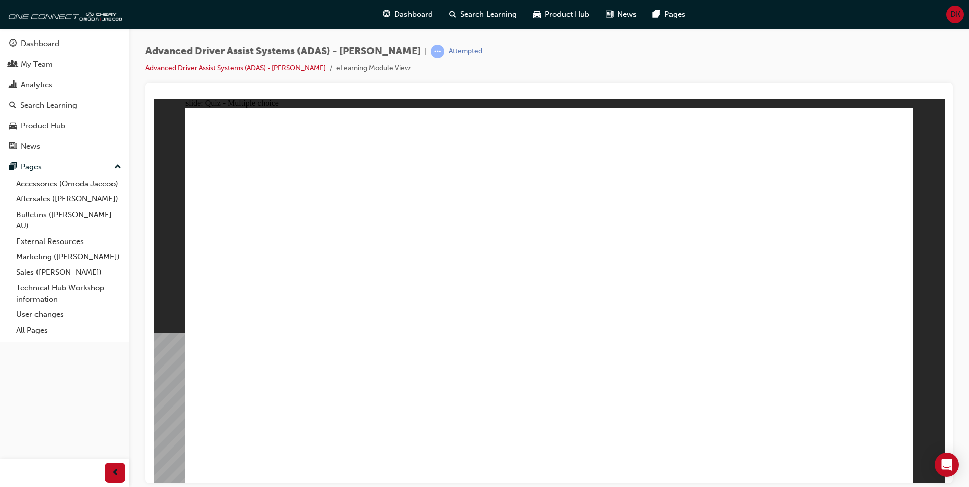
checkbox input "true"
drag, startPoint x: 704, startPoint y: 146, endPoint x: 330, endPoint y: 352, distance: 426.1
drag, startPoint x: 812, startPoint y: 148, endPoint x: 375, endPoint y: 338, distance: 476.3
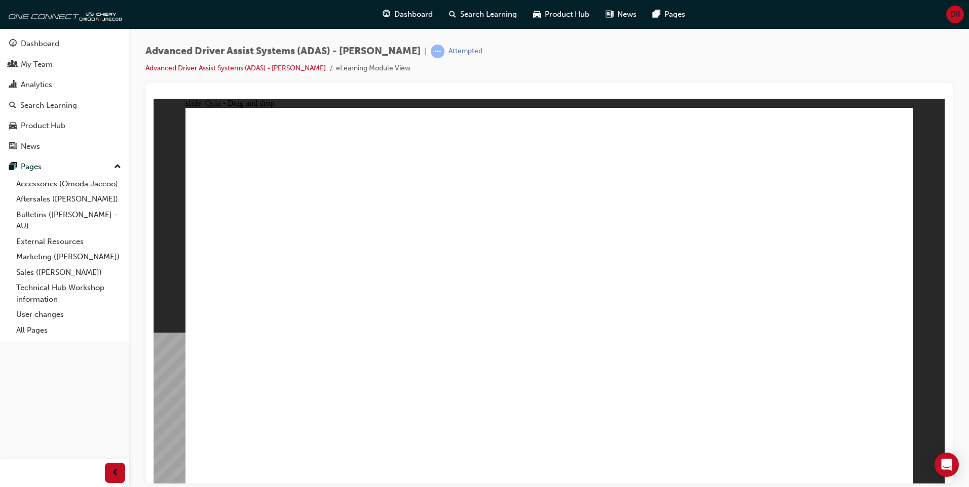
drag, startPoint x: 637, startPoint y: 174, endPoint x: 382, endPoint y: 333, distance: 300.9
drag, startPoint x: 567, startPoint y: 178, endPoint x: 605, endPoint y: 271, distance: 99.7
drag, startPoint x: 568, startPoint y: 150, endPoint x: 638, endPoint y: 343, distance: 204.6
drag, startPoint x: 643, startPoint y: 184, endPoint x: 692, endPoint y: 340, distance: 163.1
drag, startPoint x: 712, startPoint y: 181, endPoint x: 740, endPoint y: 335, distance: 156.1
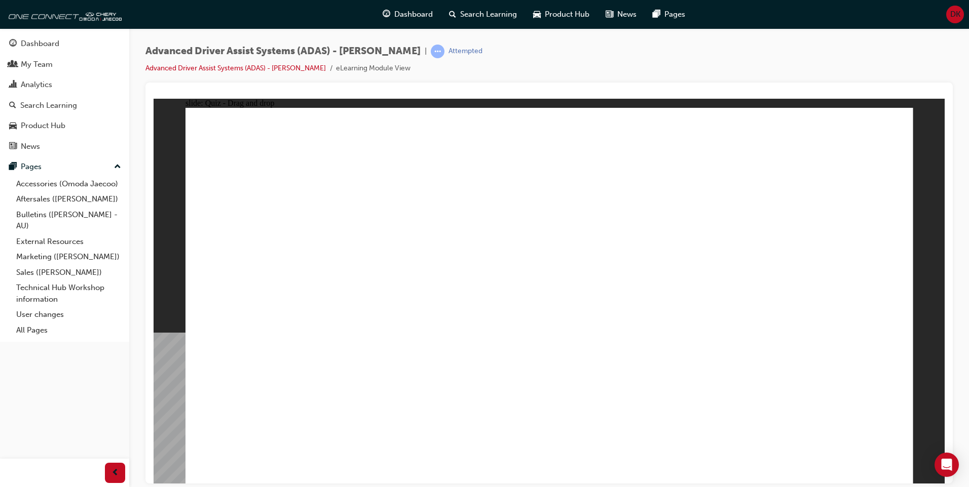
drag, startPoint x: 783, startPoint y: 174, endPoint x: 534, endPoint y: 365, distance: 314.0
drag, startPoint x: 785, startPoint y: 218, endPoint x: 770, endPoint y: 231, distance: 19.5
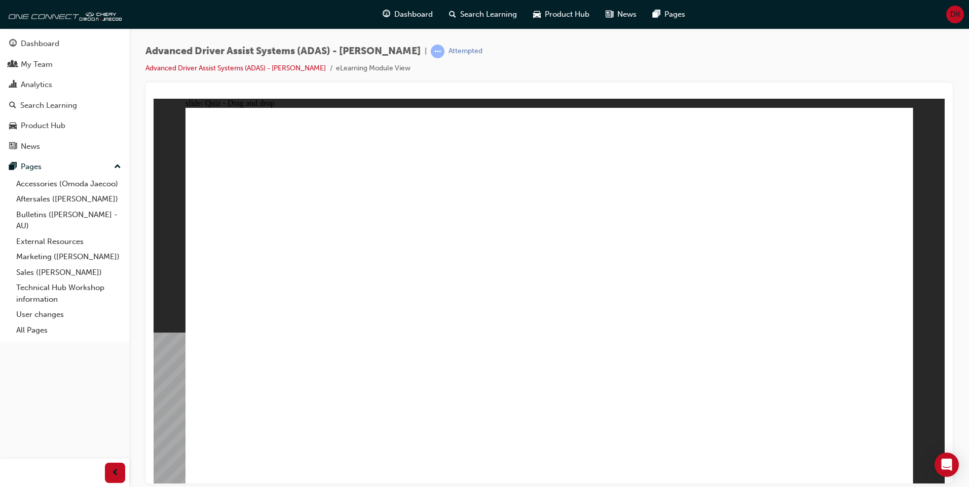
drag, startPoint x: 568, startPoint y: 401, endPoint x: 866, endPoint y: 175, distance: 374.3
drag, startPoint x: 452, startPoint y: 400, endPoint x: 797, endPoint y: 223, distance: 387.8
drag, startPoint x: 343, startPoint y: 398, endPoint x: 576, endPoint y: 167, distance: 328.2
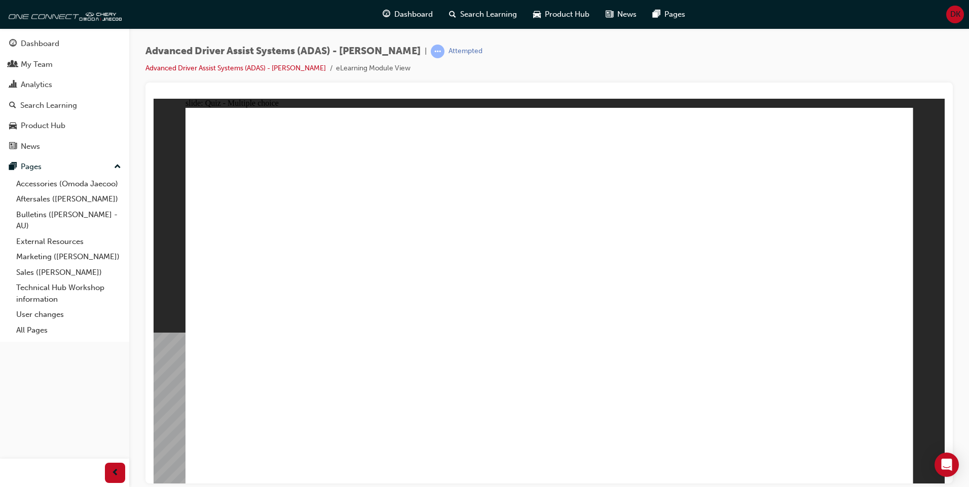
checkbox input "true"
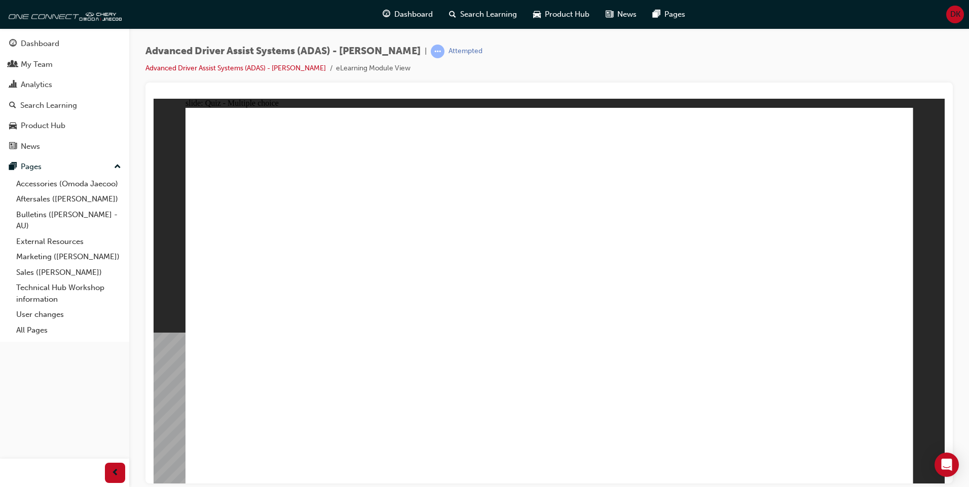
checkbox input "true"
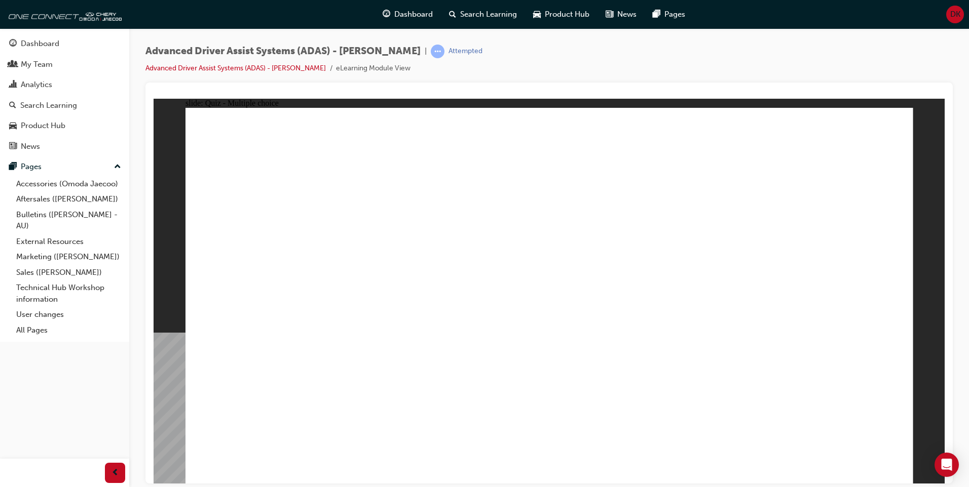
drag, startPoint x: 556, startPoint y: 154, endPoint x: 576, endPoint y: 343, distance: 190.1
drag, startPoint x: 770, startPoint y: 145, endPoint x: 243, endPoint y: 334, distance: 560.0
drag, startPoint x: 581, startPoint y: 182, endPoint x: 660, endPoint y: 340, distance: 176.1
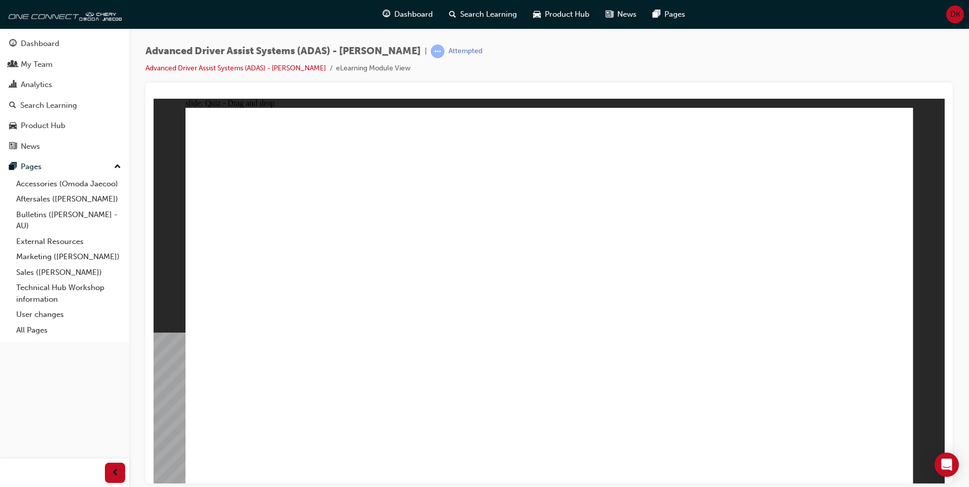
drag, startPoint x: 638, startPoint y: 173, endPoint x: 335, endPoint y: 334, distance: 343.2
drag, startPoint x: 722, startPoint y: 179, endPoint x: 700, endPoint y: 331, distance: 153.6
drag, startPoint x: 790, startPoint y: 175, endPoint x: 711, endPoint y: 298, distance: 146.1
drag, startPoint x: 623, startPoint y: 147, endPoint x: 454, endPoint y: 290, distance: 221.9
drag, startPoint x: 698, startPoint y: 152, endPoint x: 441, endPoint y: 346, distance: 321.6
